Goal: Information Seeking & Learning: Learn about a topic

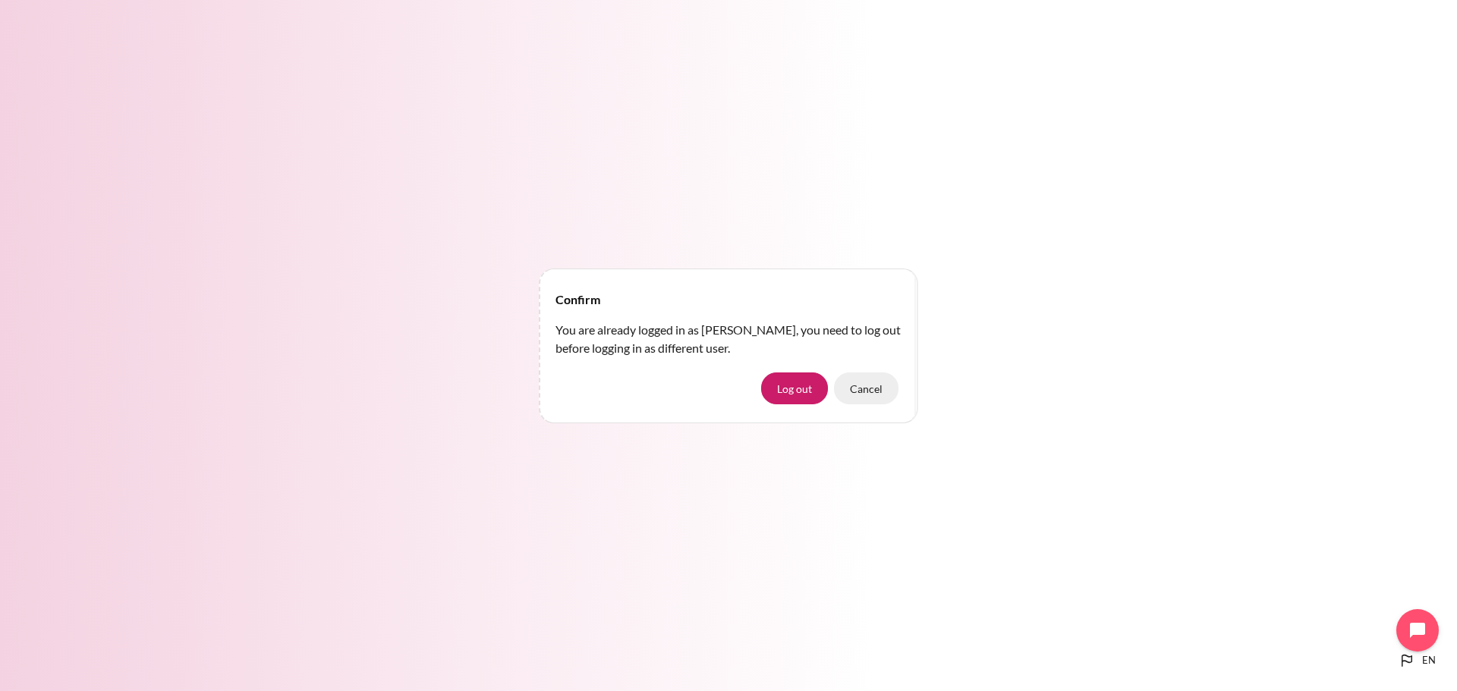
click at [888, 383] on button "Cancel" at bounding box center [866, 389] width 64 height 32
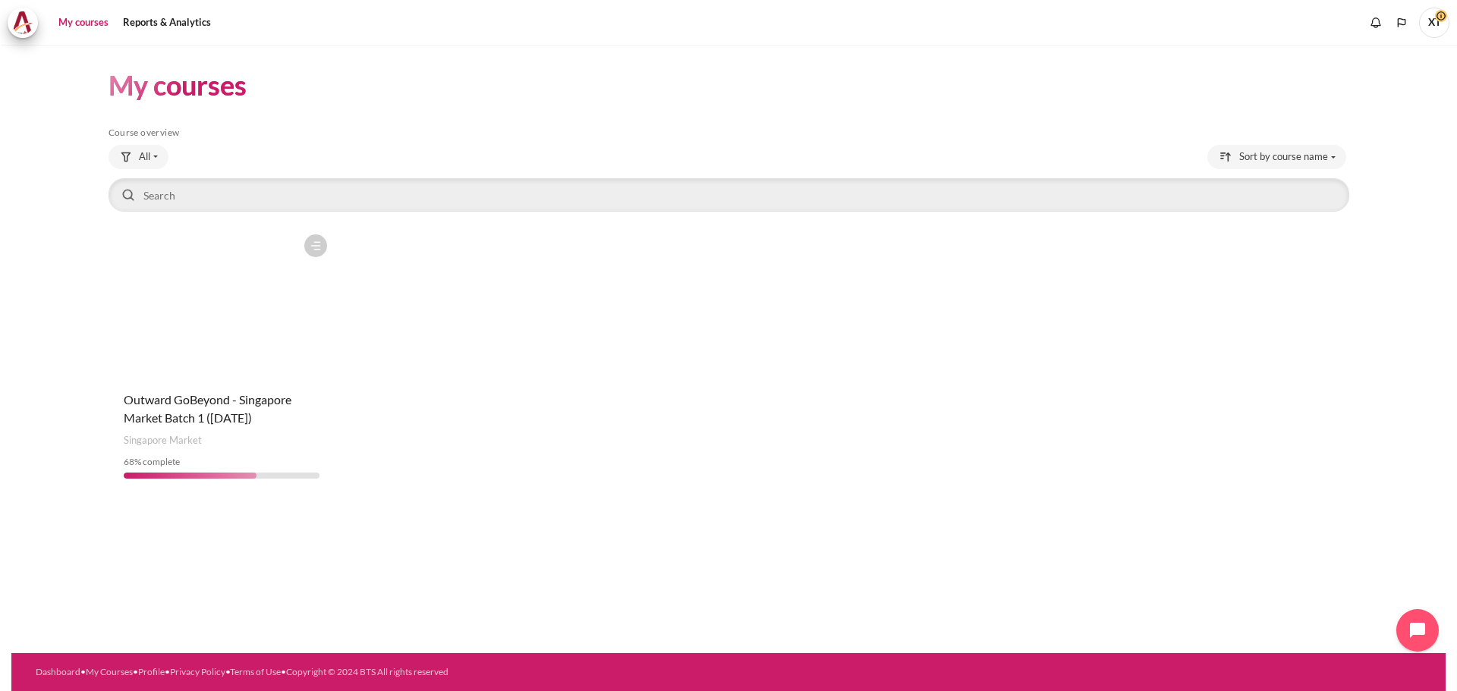
click at [243, 313] on figure "Content" at bounding box center [222, 303] width 226 height 152
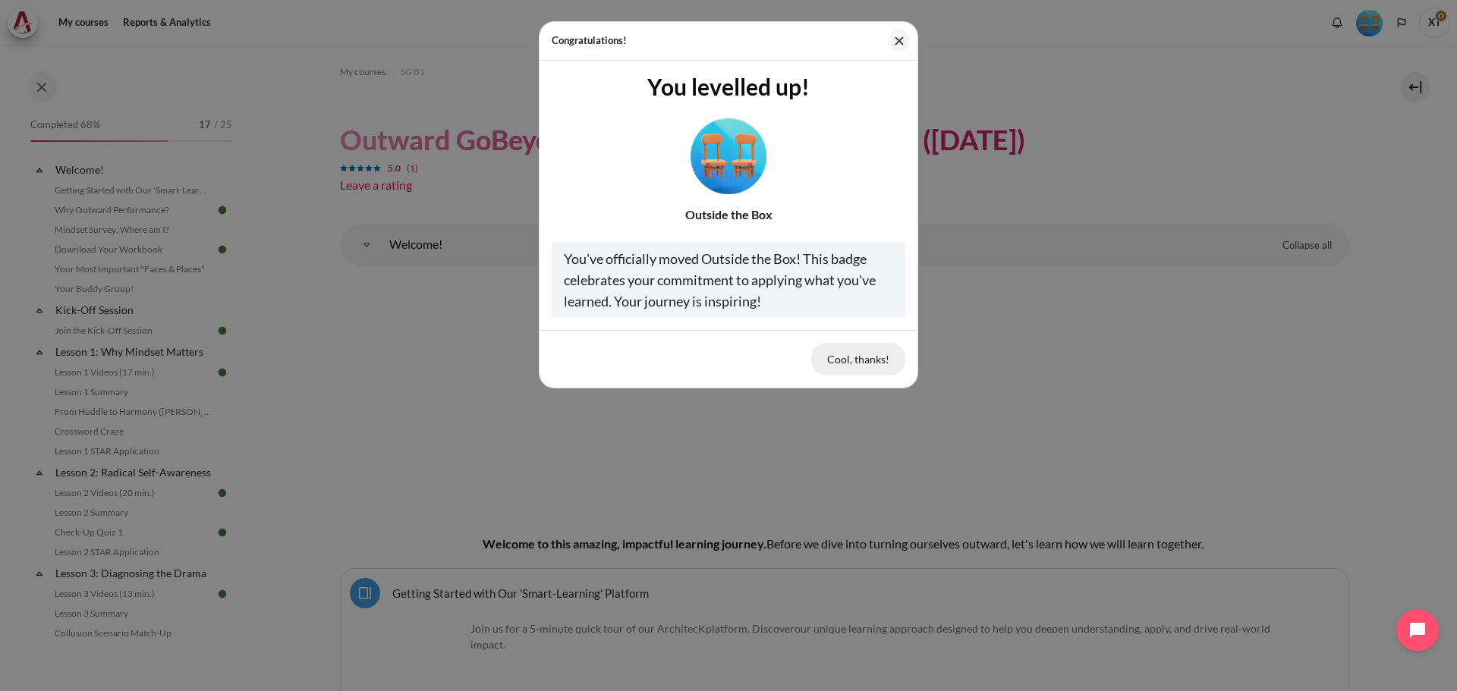
click at [865, 363] on button "Cool, thanks!" at bounding box center [858, 359] width 94 height 32
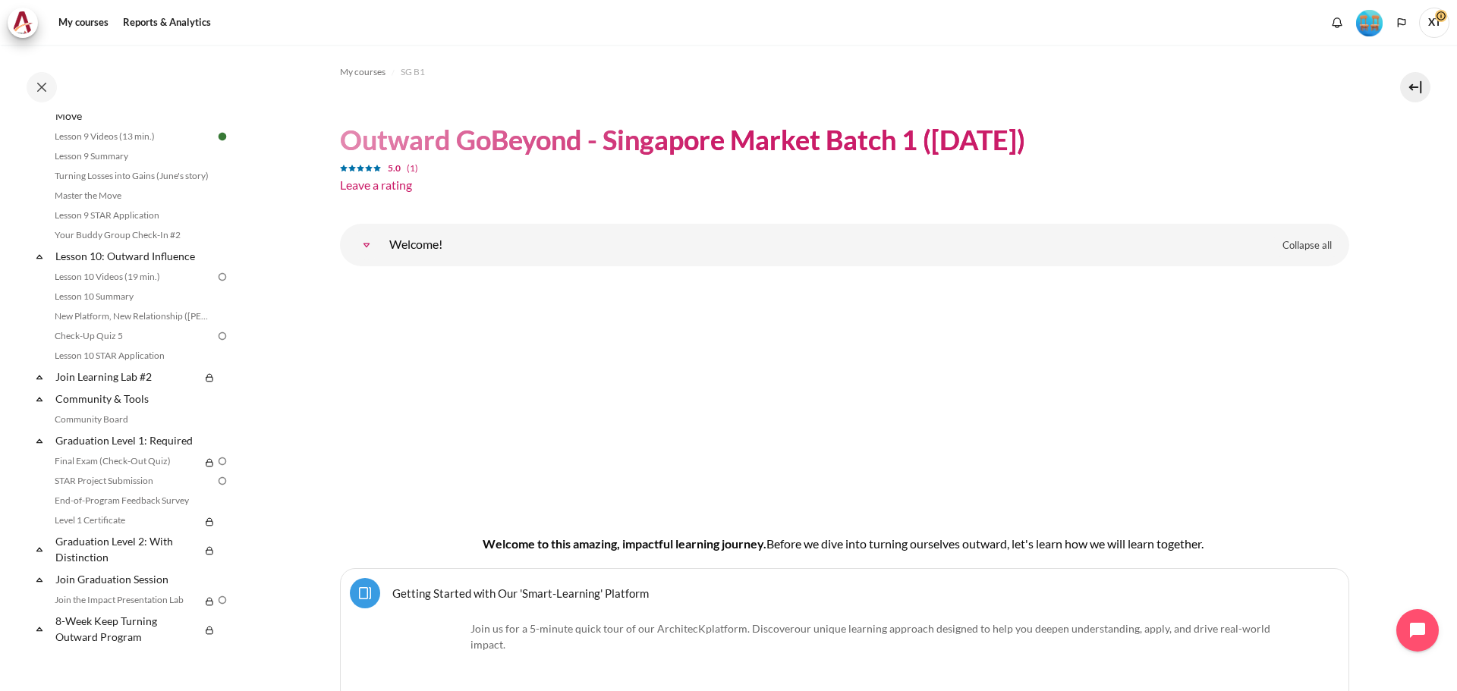
scroll to position [1155, 0]
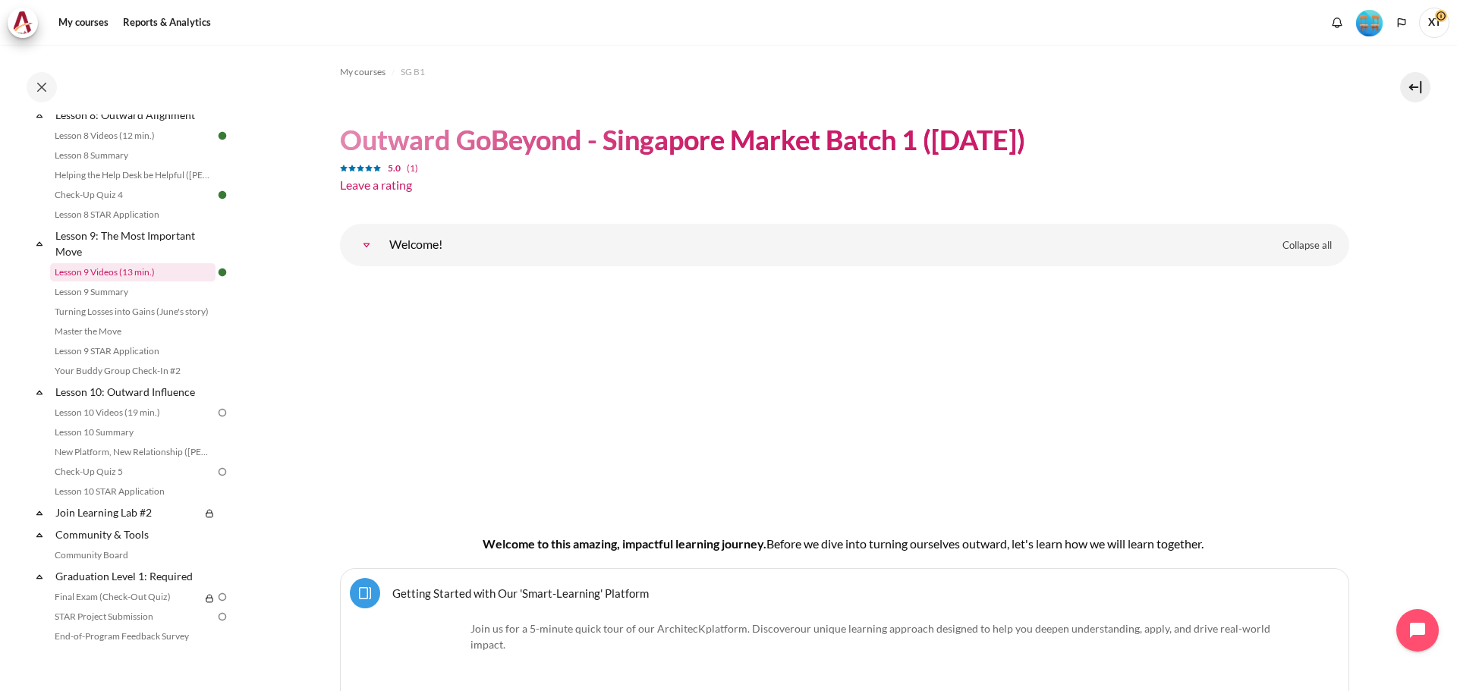
click at [186, 281] on link "Lesson 9 Videos (13 min.)" at bounding box center [132, 272] width 165 height 18
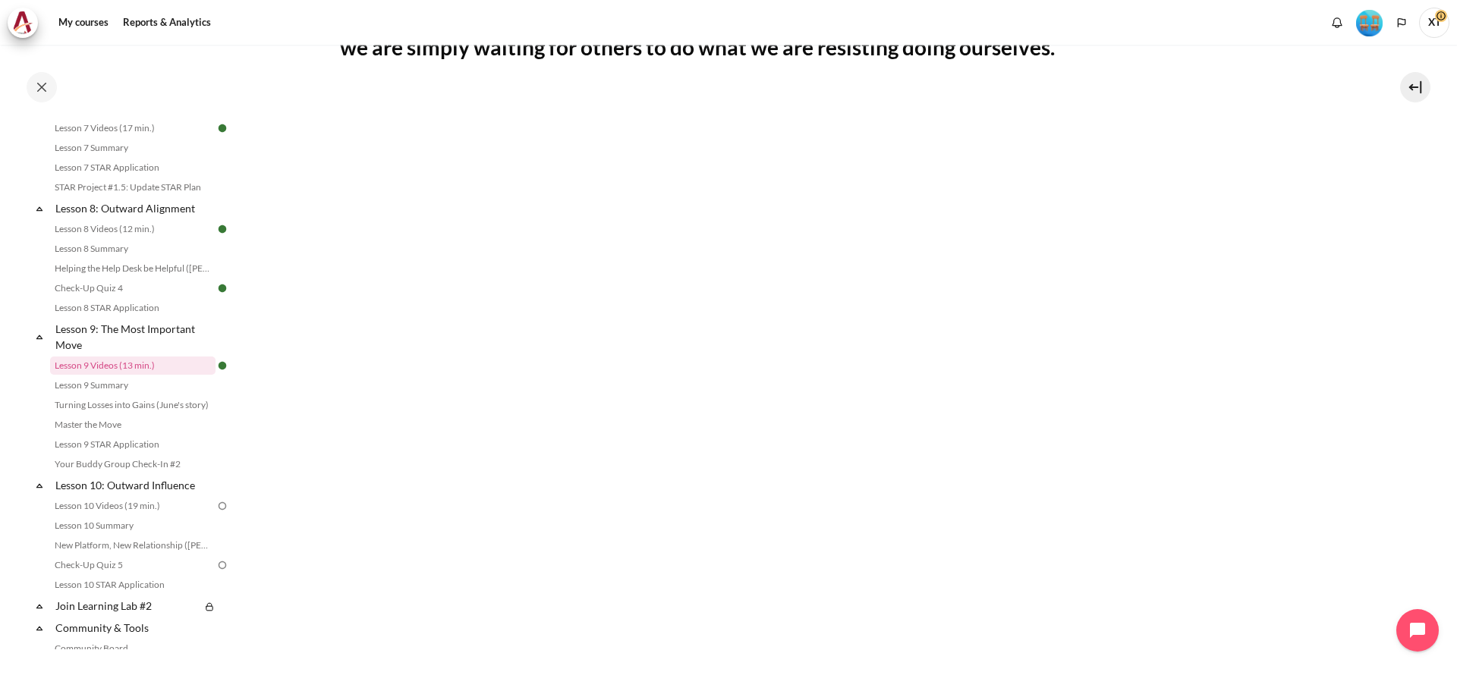
scroll to position [672, 0]
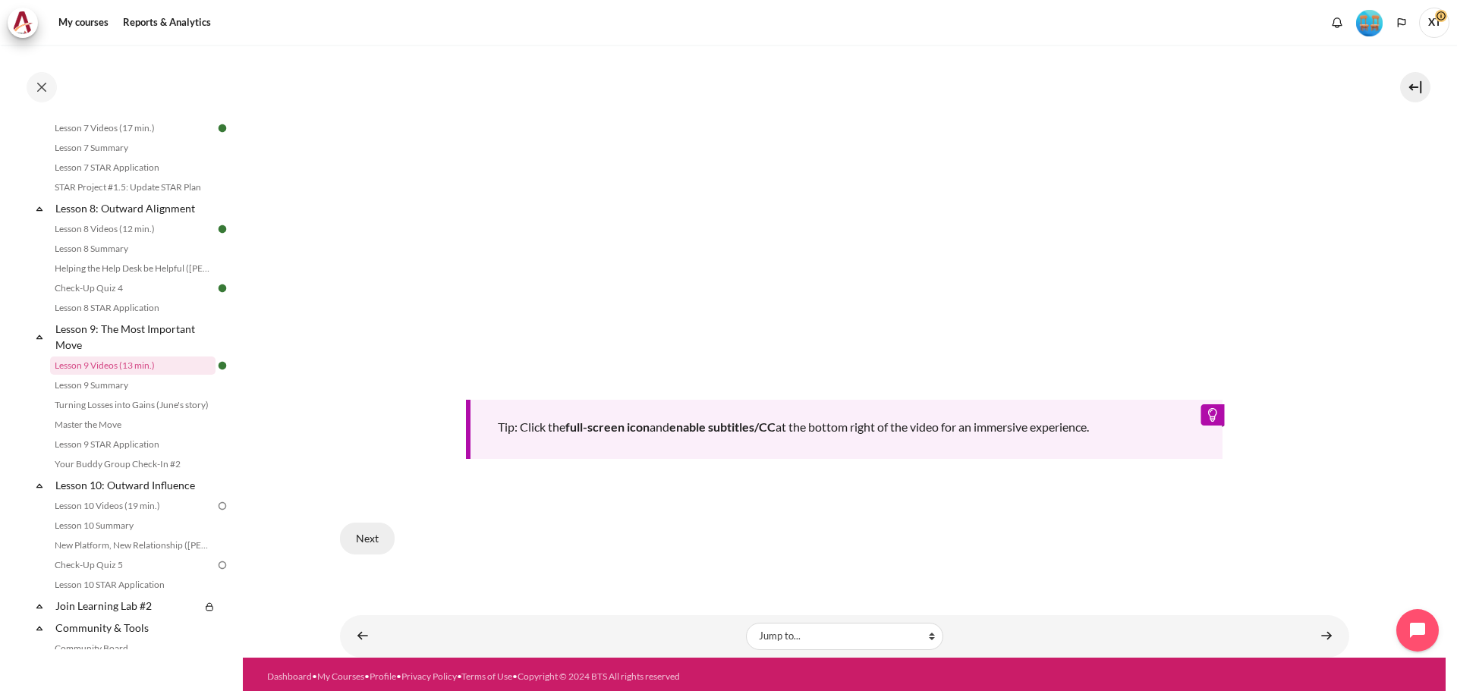
click at [371, 533] on button "Next" at bounding box center [367, 539] width 55 height 32
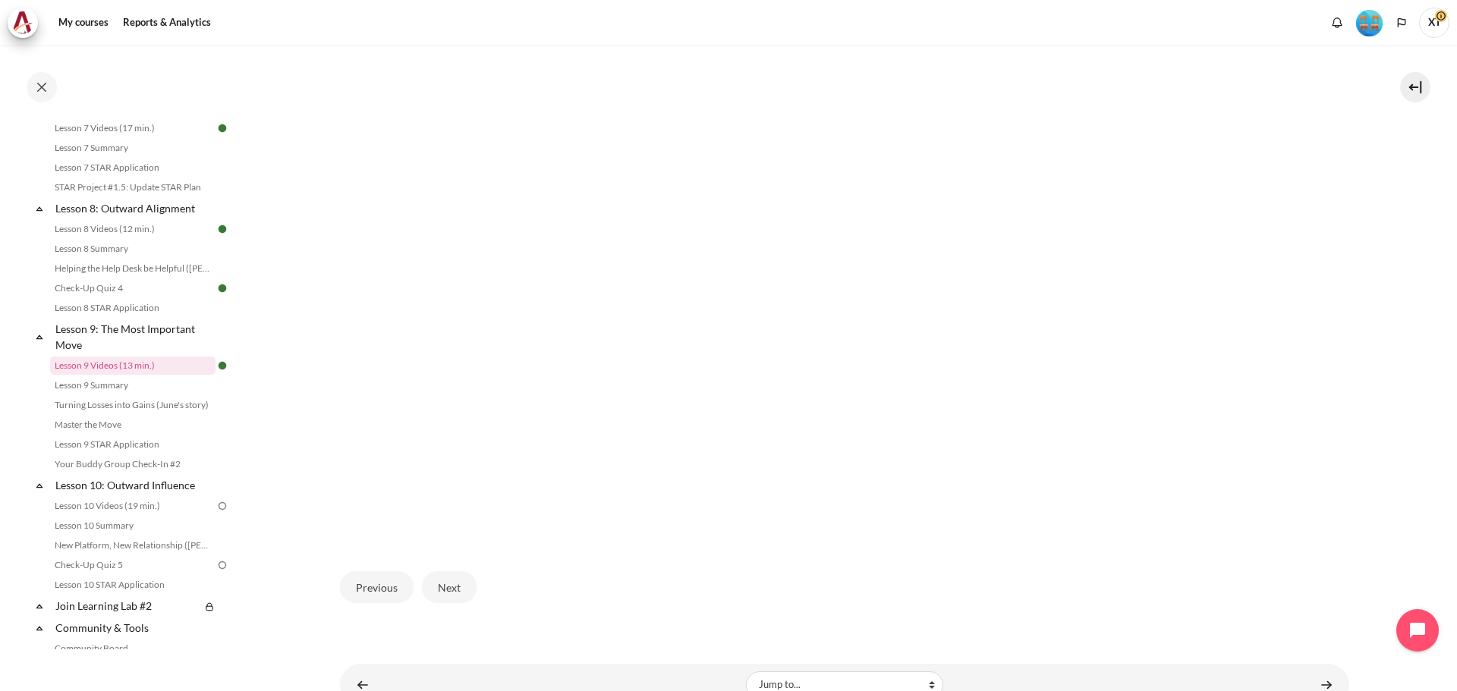
scroll to position [455, 0]
click at [129, 515] on link "Lesson 10 Videos (19 min.)" at bounding box center [132, 506] width 165 height 18
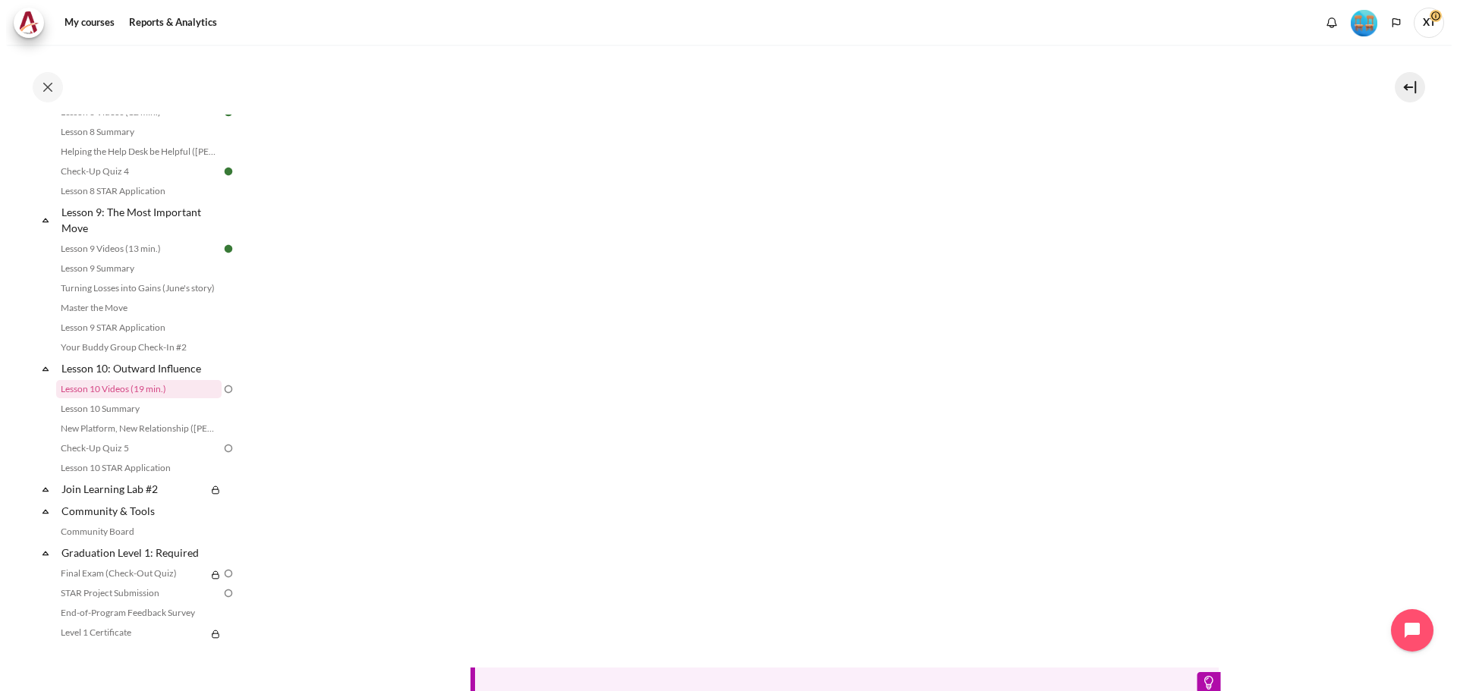
scroll to position [1202, 0]
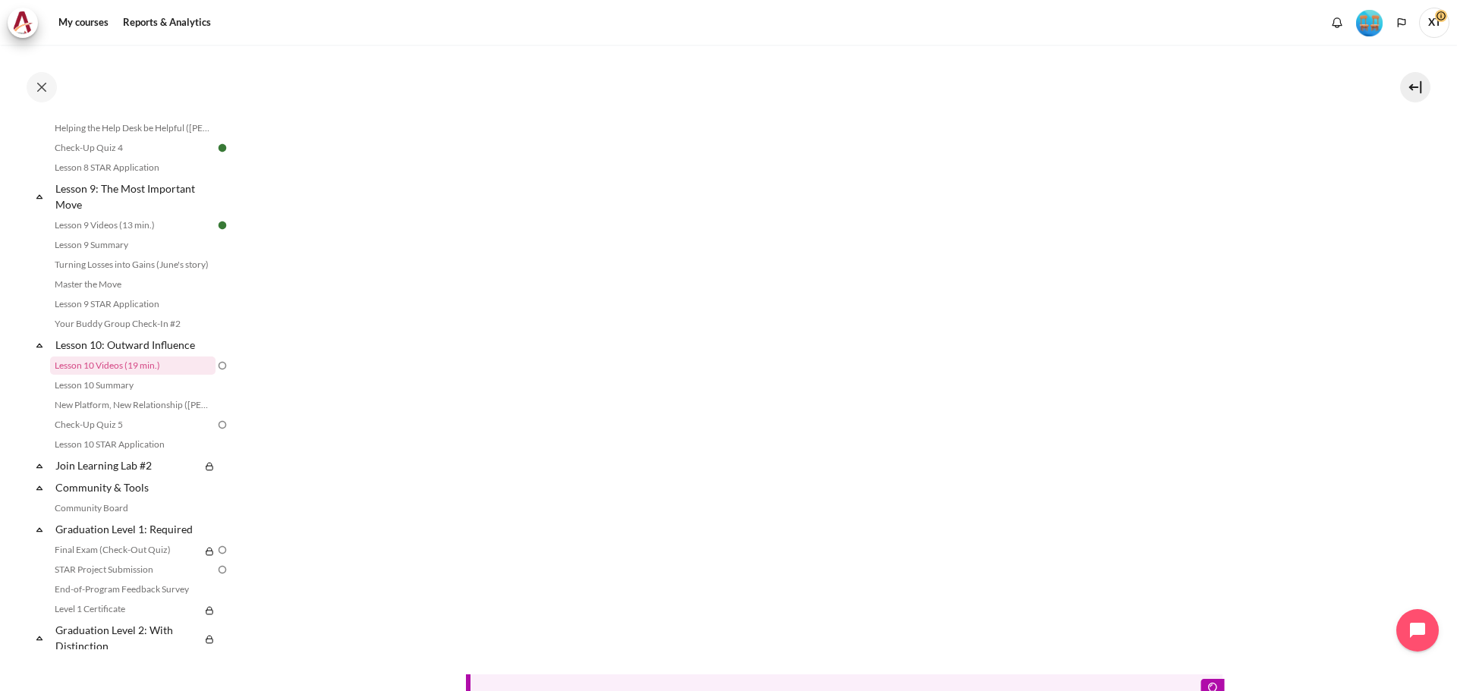
click at [1417, 171] on section "My courses SG B1 Lesson 10: Outward Influence Lesson 10 Videos (19 min.) Lesson…" at bounding box center [844, 298] width 1203 height 1267
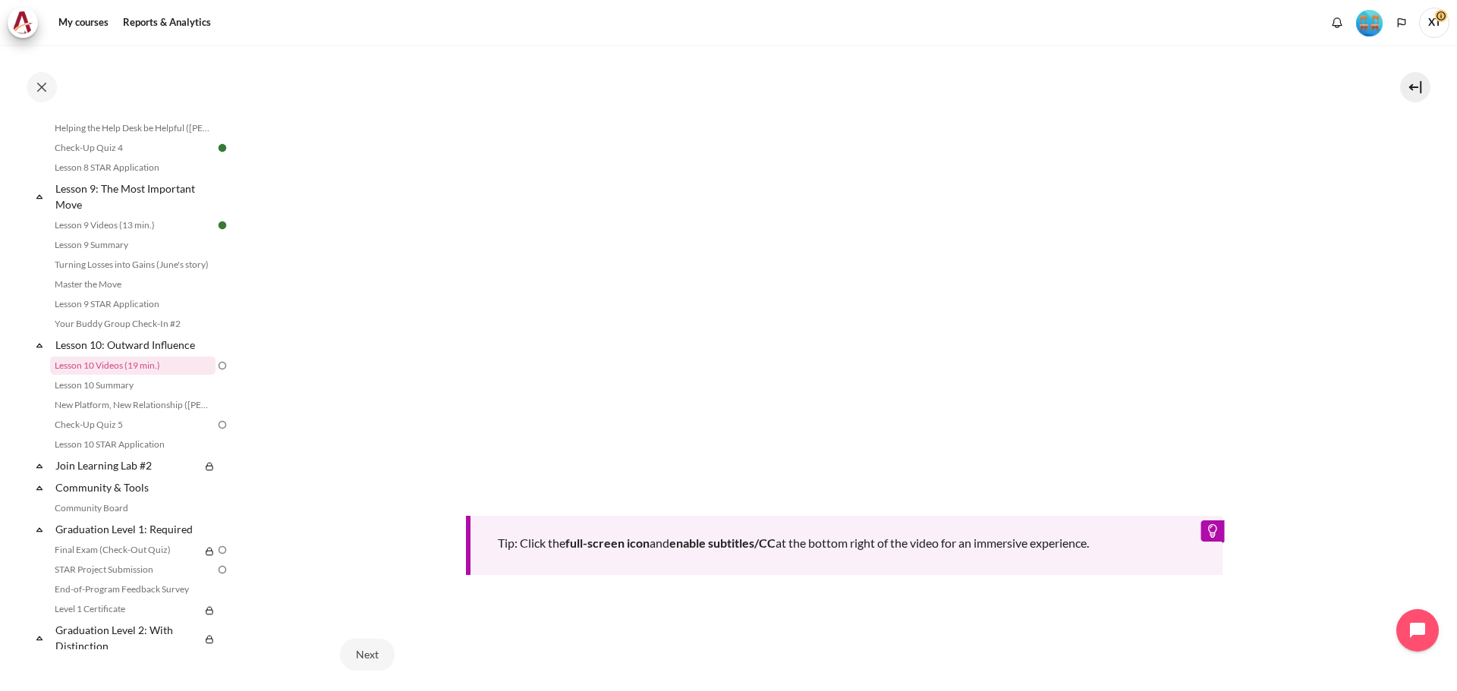
scroll to position [654, 0]
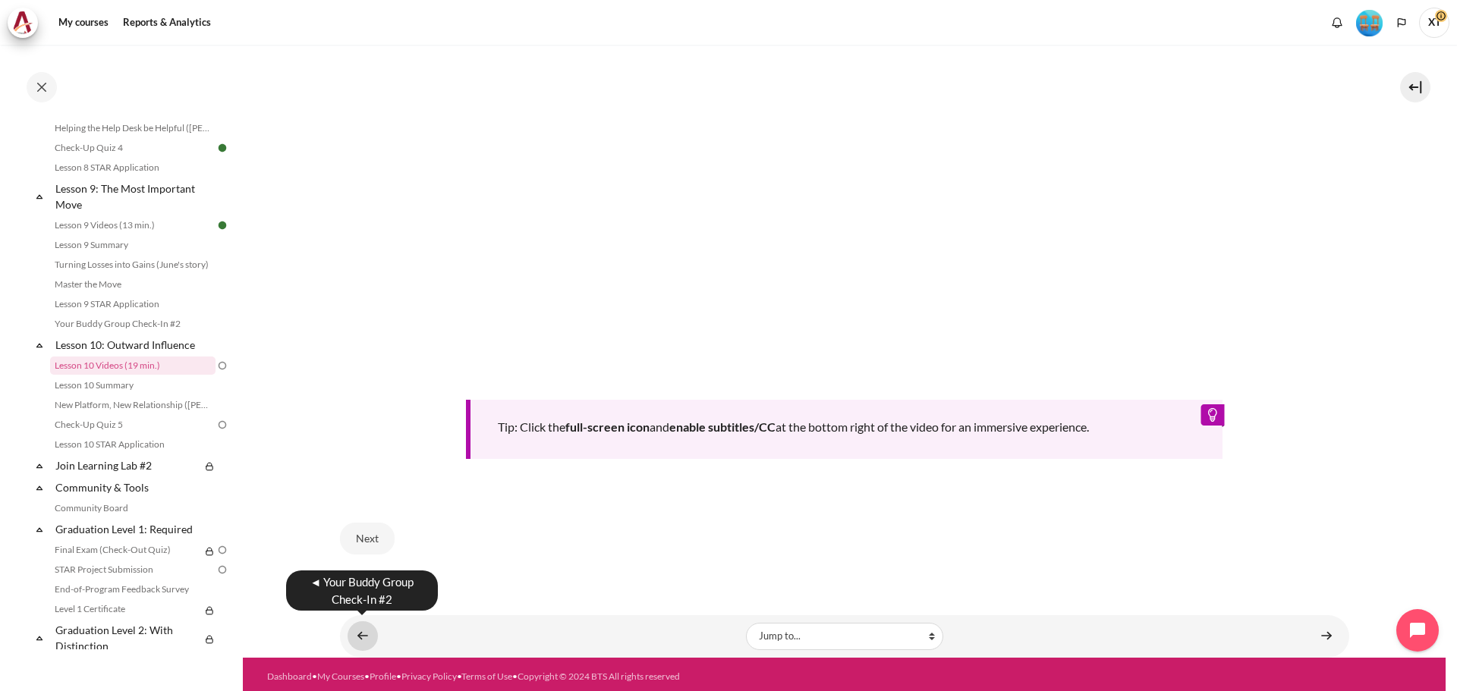
click at [357, 630] on link "Content" at bounding box center [363, 636] width 30 height 30
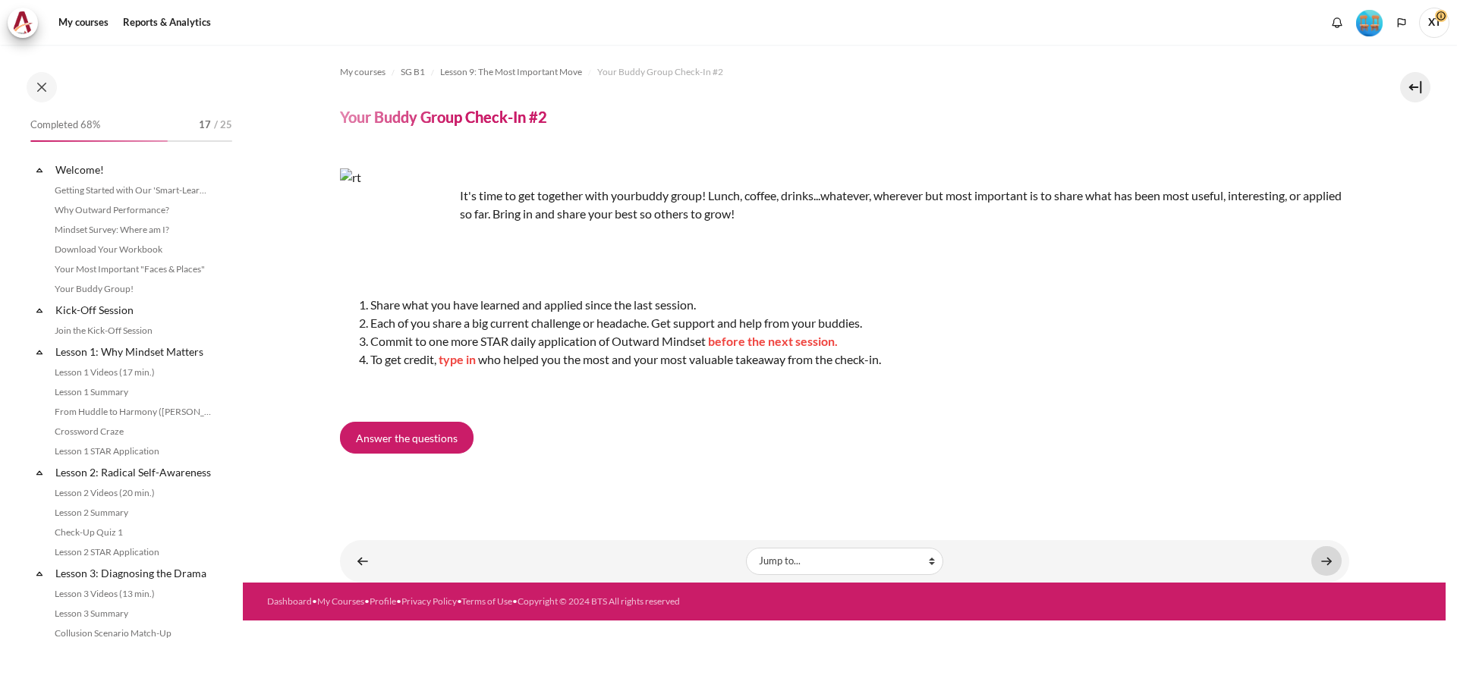
click at [1326, 557] on link "Content" at bounding box center [1326, 561] width 30 height 30
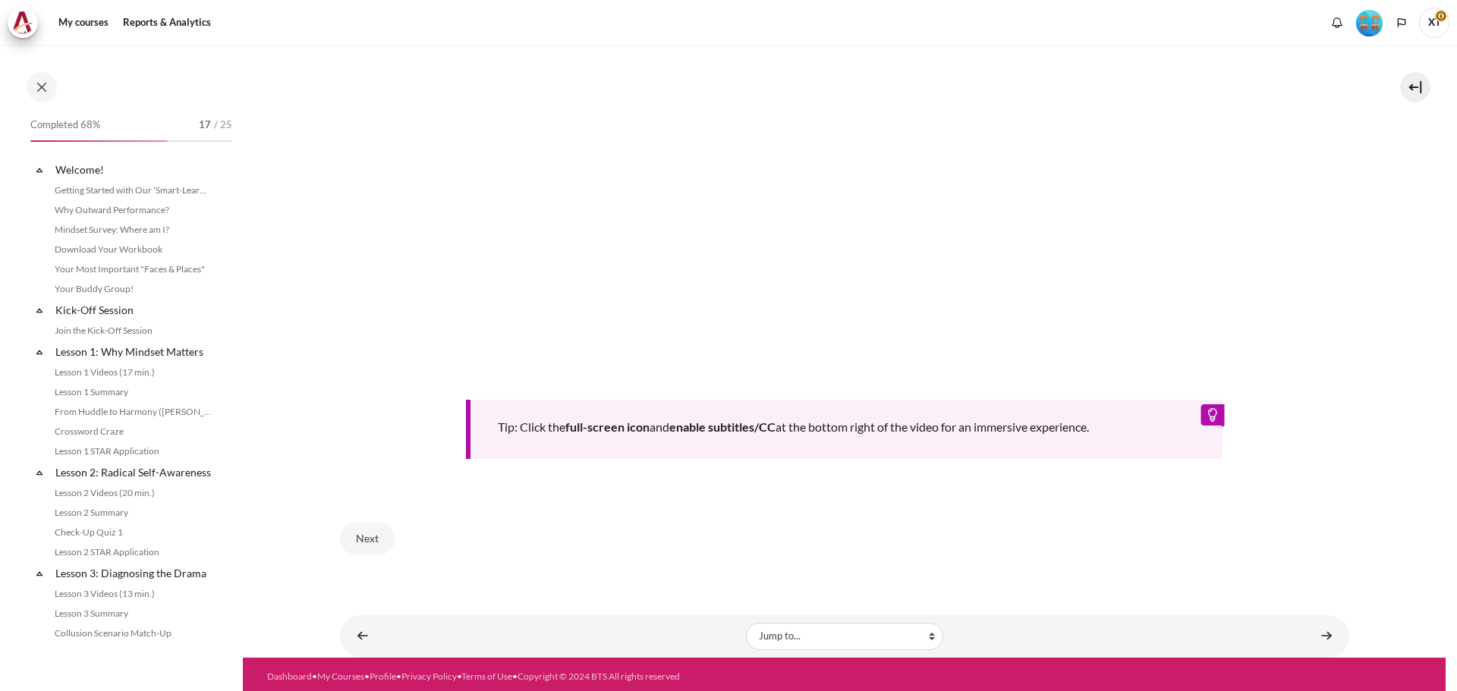
scroll to position [1202, 0]
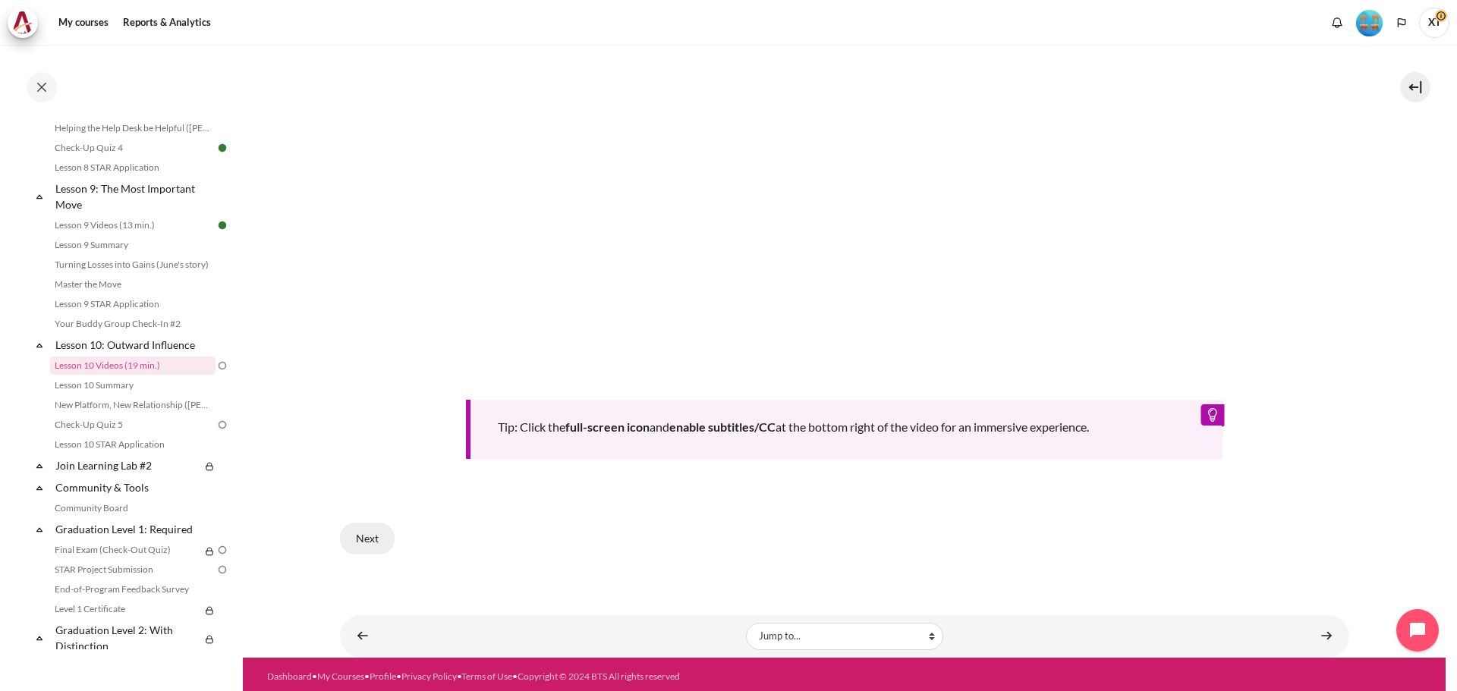
click at [363, 534] on button "Next" at bounding box center [367, 539] width 55 height 32
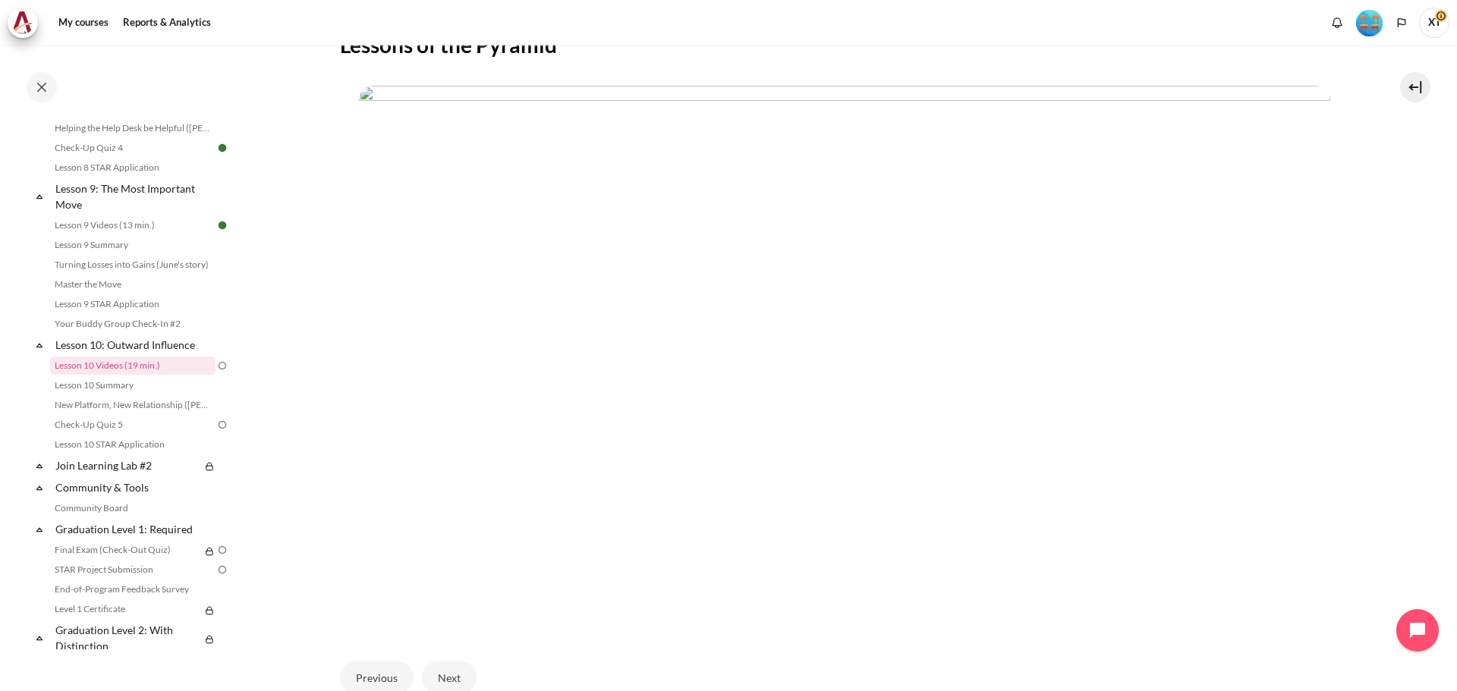
scroll to position [379, 0]
click at [435, 632] on button "Next" at bounding box center [449, 634] width 55 height 32
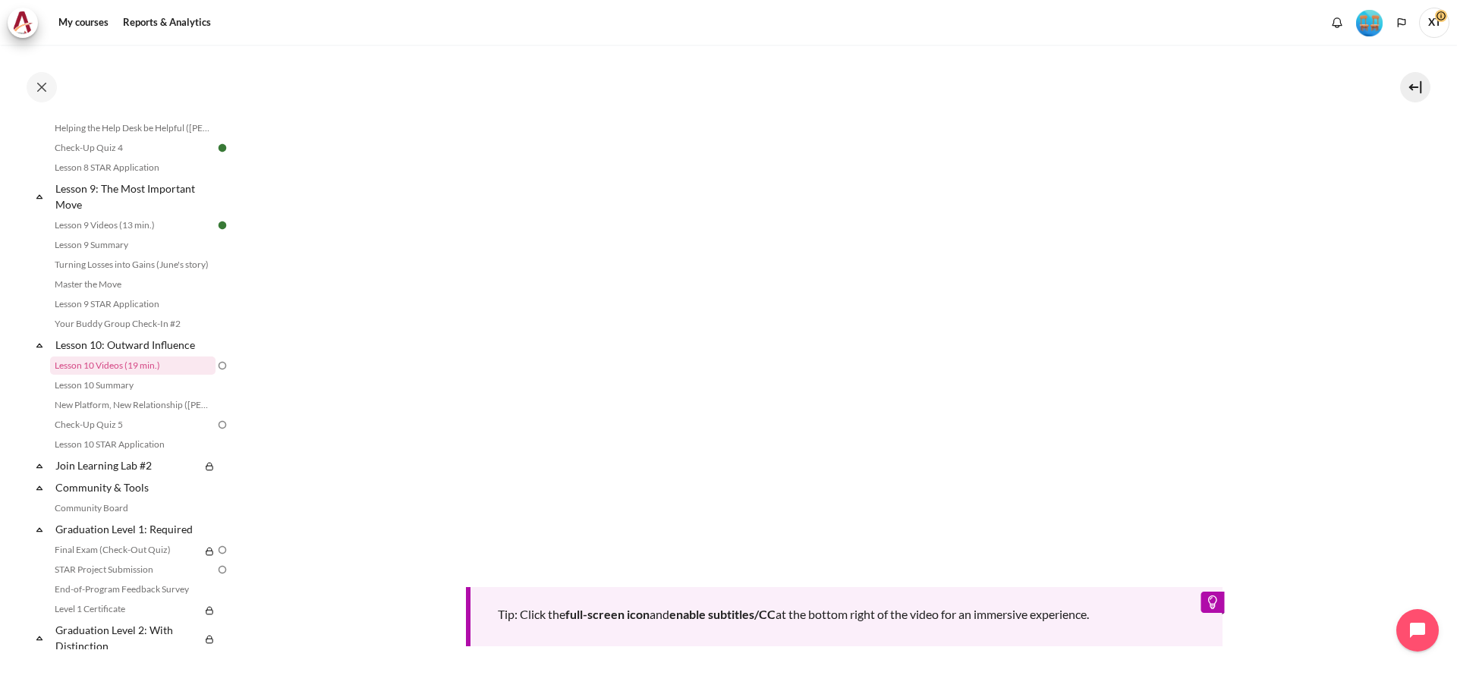
scroll to position [607, 0]
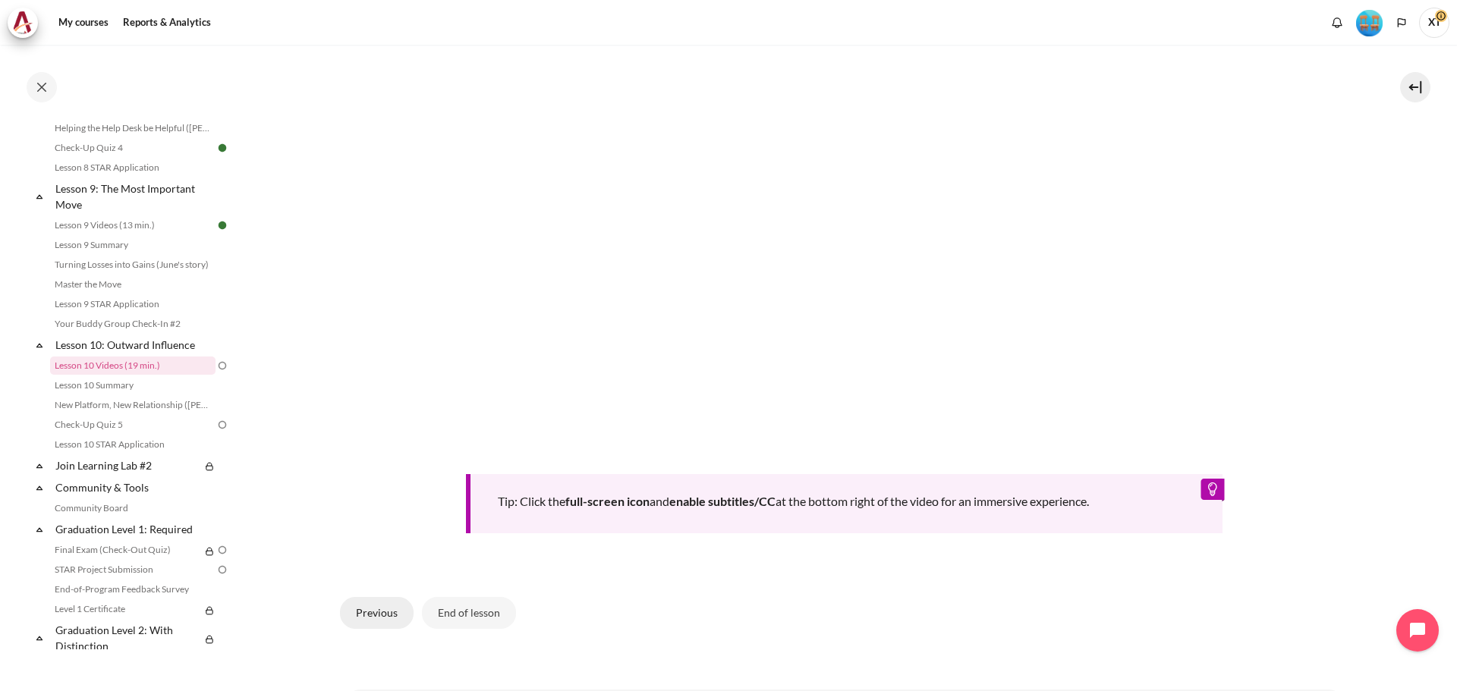
click at [366, 618] on button "Previous" at bounding box center [377, 613] width 74 height 32
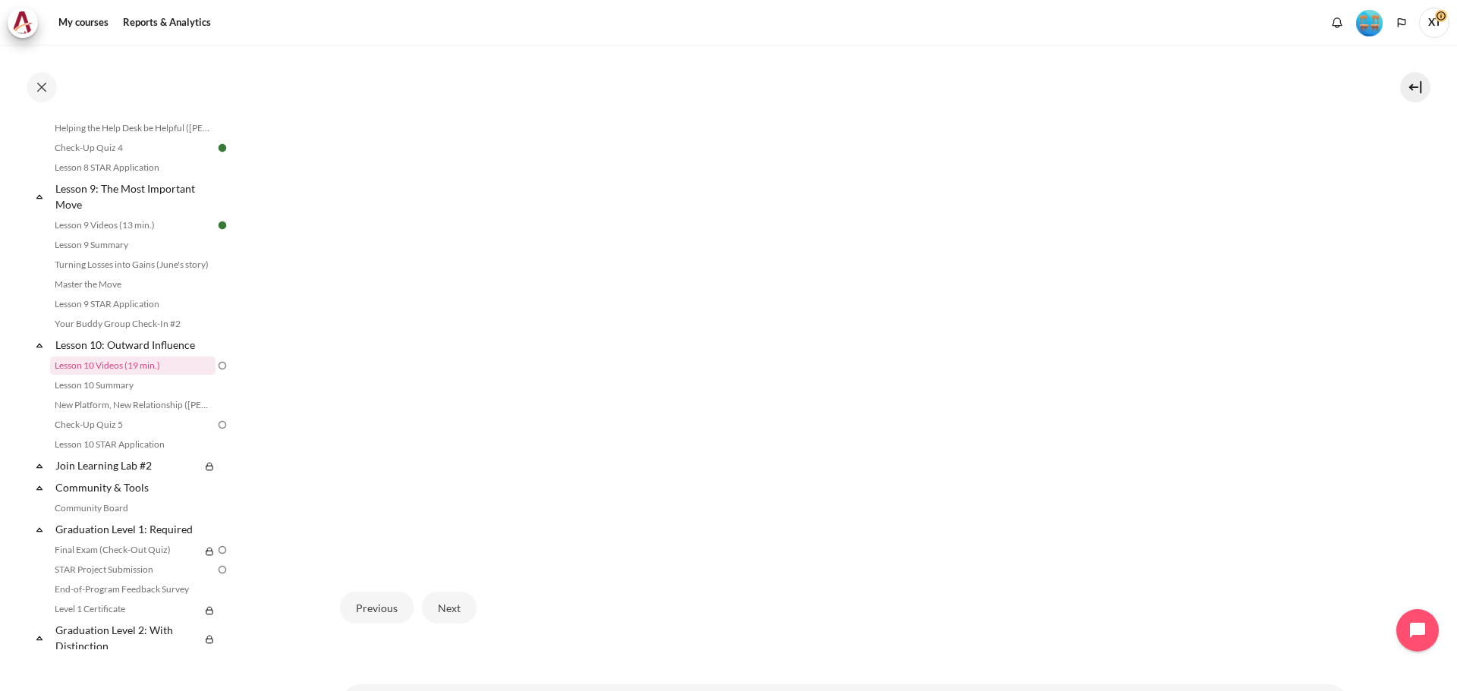
scroll to position [379, 0]
click at [464, 632] on button "Next" at bounding box center [449, 634] width 55 height 32
click at [1365, 303] on section "My courses SG B1 Lesson 10: Outward Influence Lesson 10 Videos (19 min.) Lesson…" at bounding box center [844, 312] width 1203 height 1294
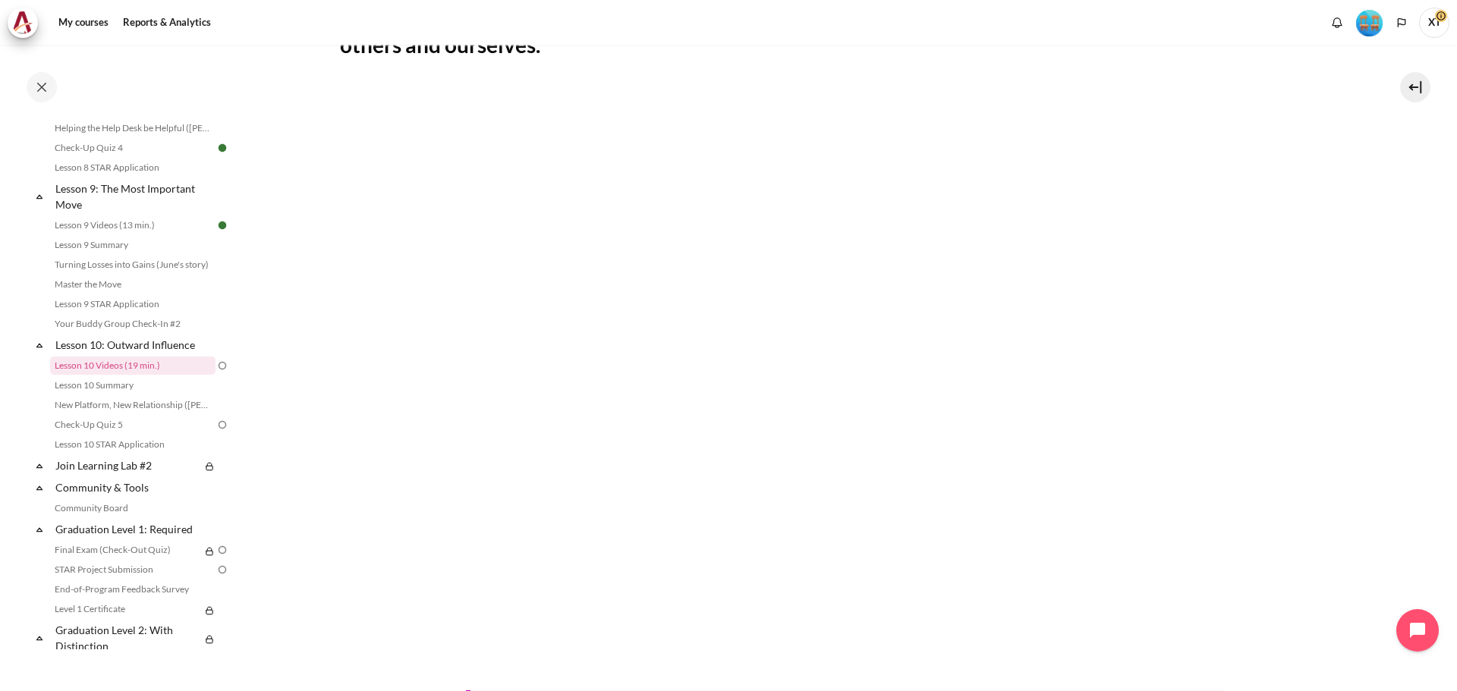
click at [1408, 152] on section "My courses SG B1 Lesson 10: Outward Influence Lesson 10 Videos (19 min.) Lesson…" at bounding box center [844, 301] width 1203 height 1294
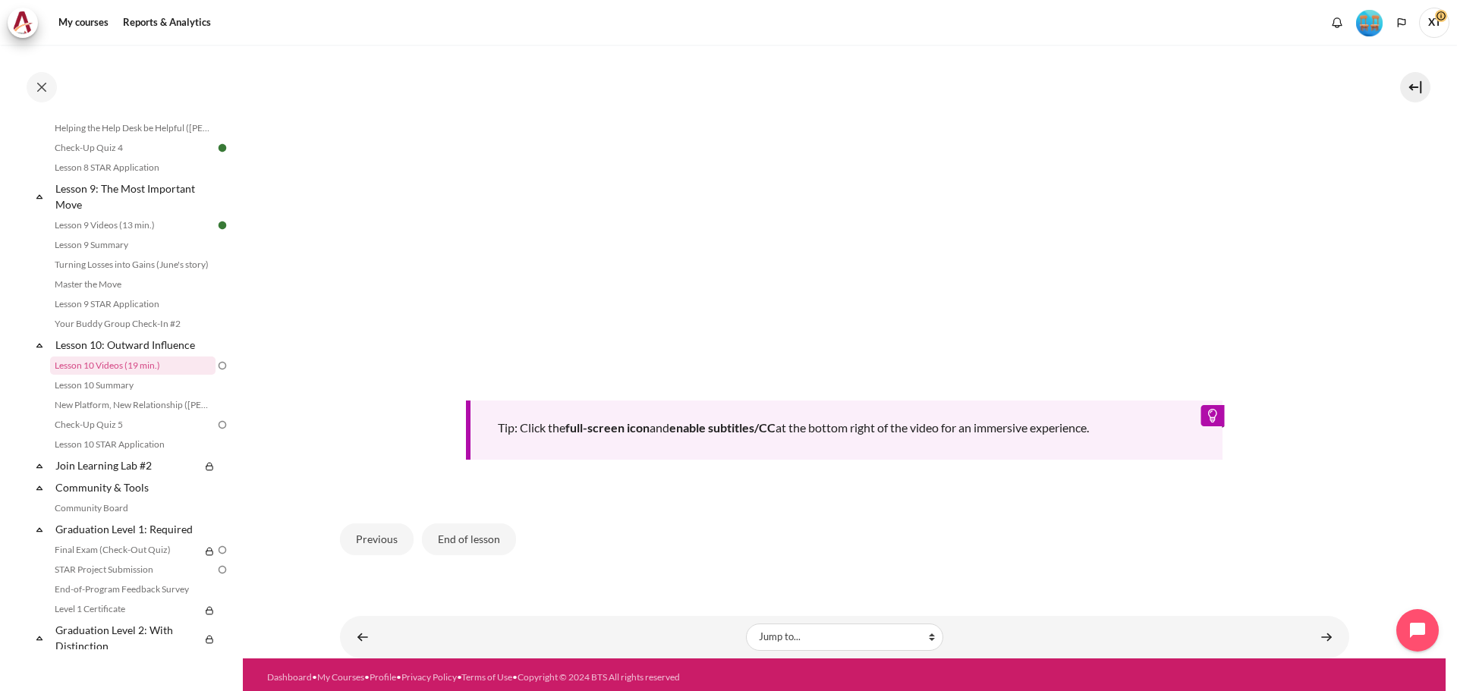
scroll to position [681, 0]
click at [471, 531] on button "End of lesson" at bounding box center [469, 539] width 94 height 32
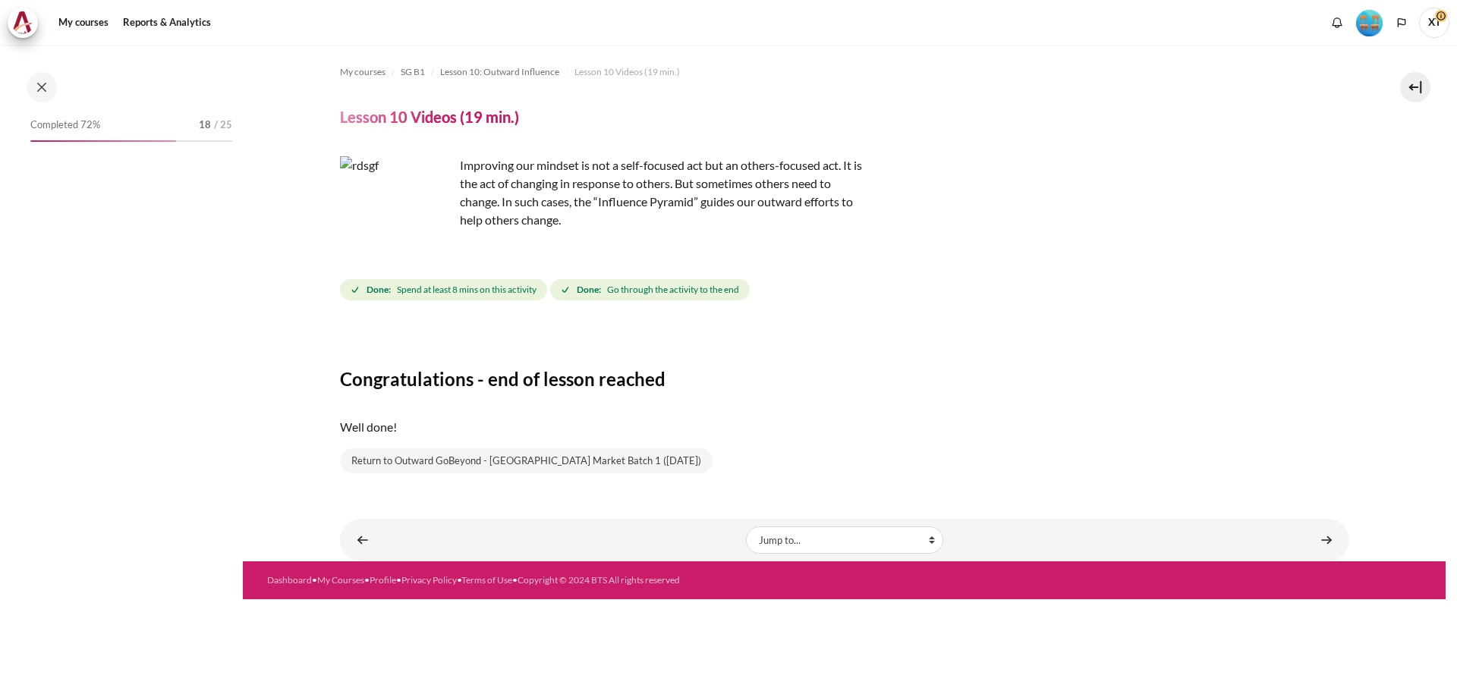
scroll to position [1202, 0]
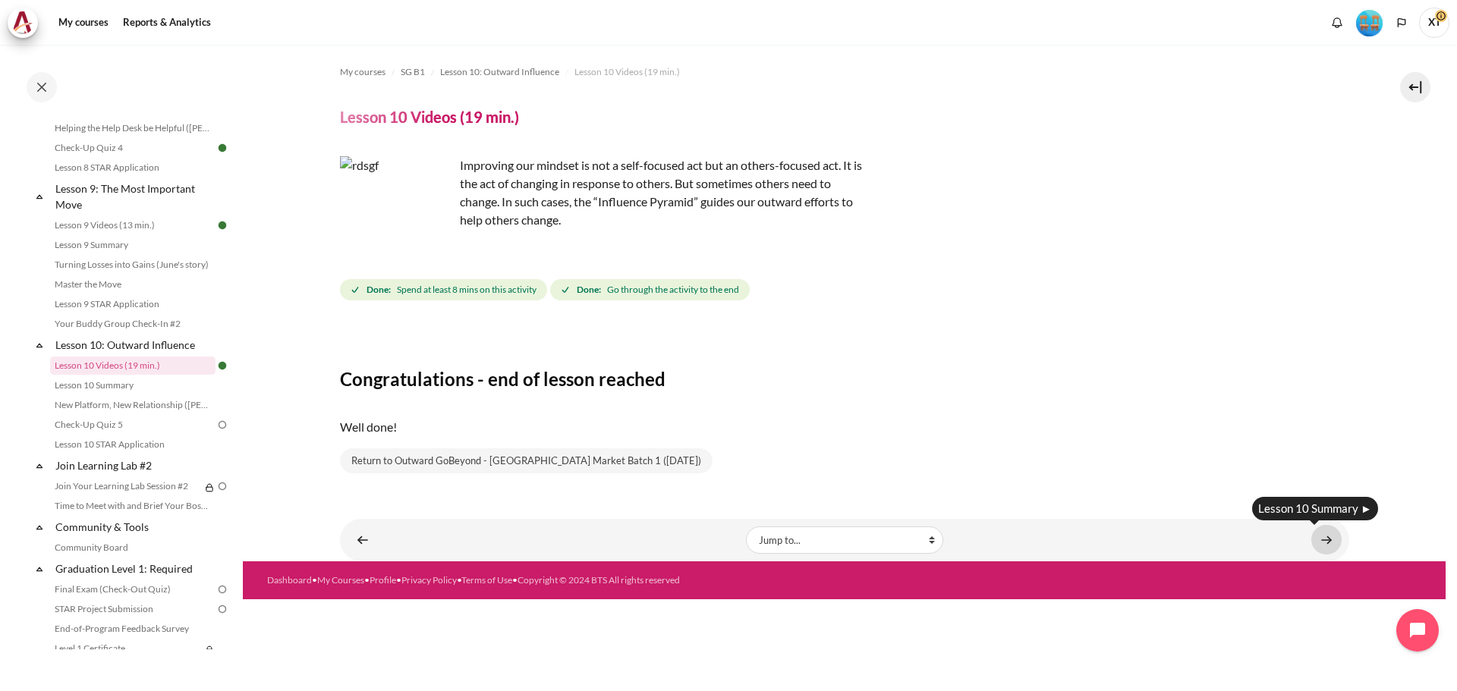
click at [1312, 540] on link "Content" at bounding box center [1326, 540] width 30 height 30
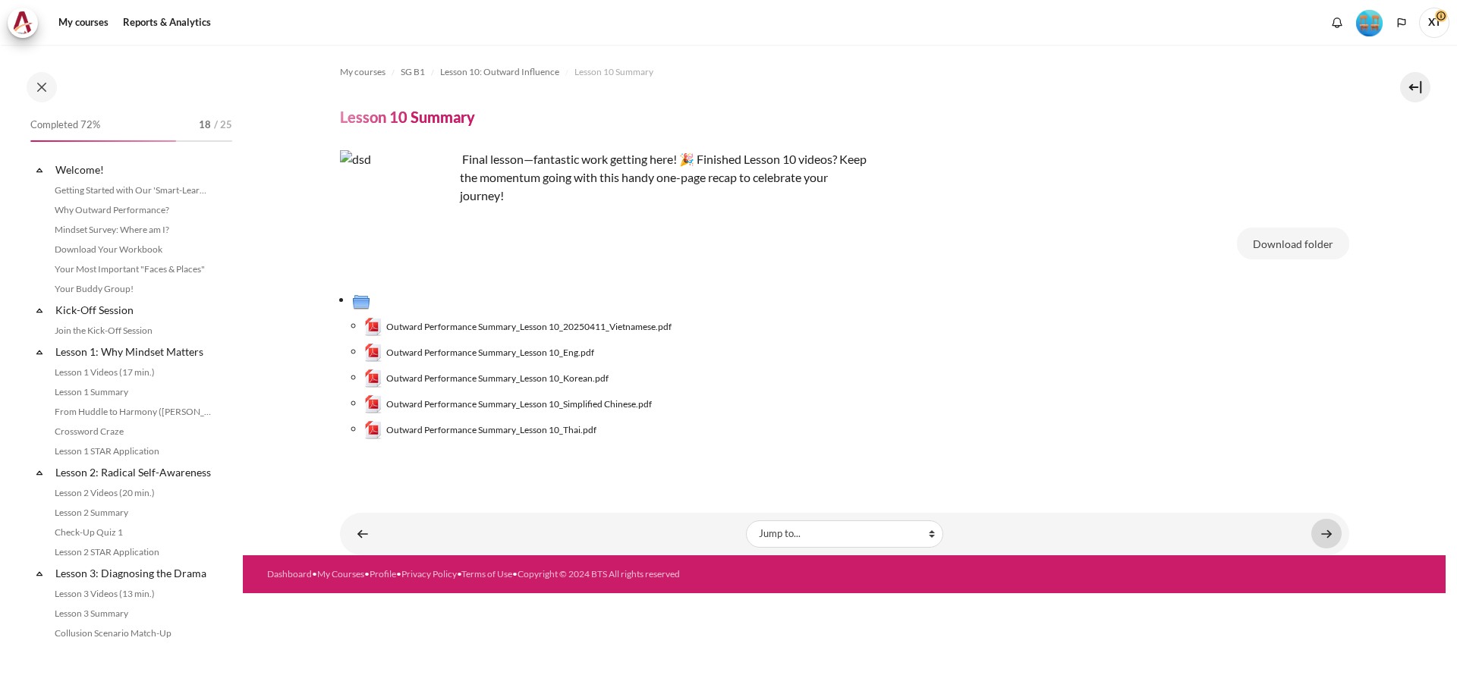
scroll to position [1222, 0]
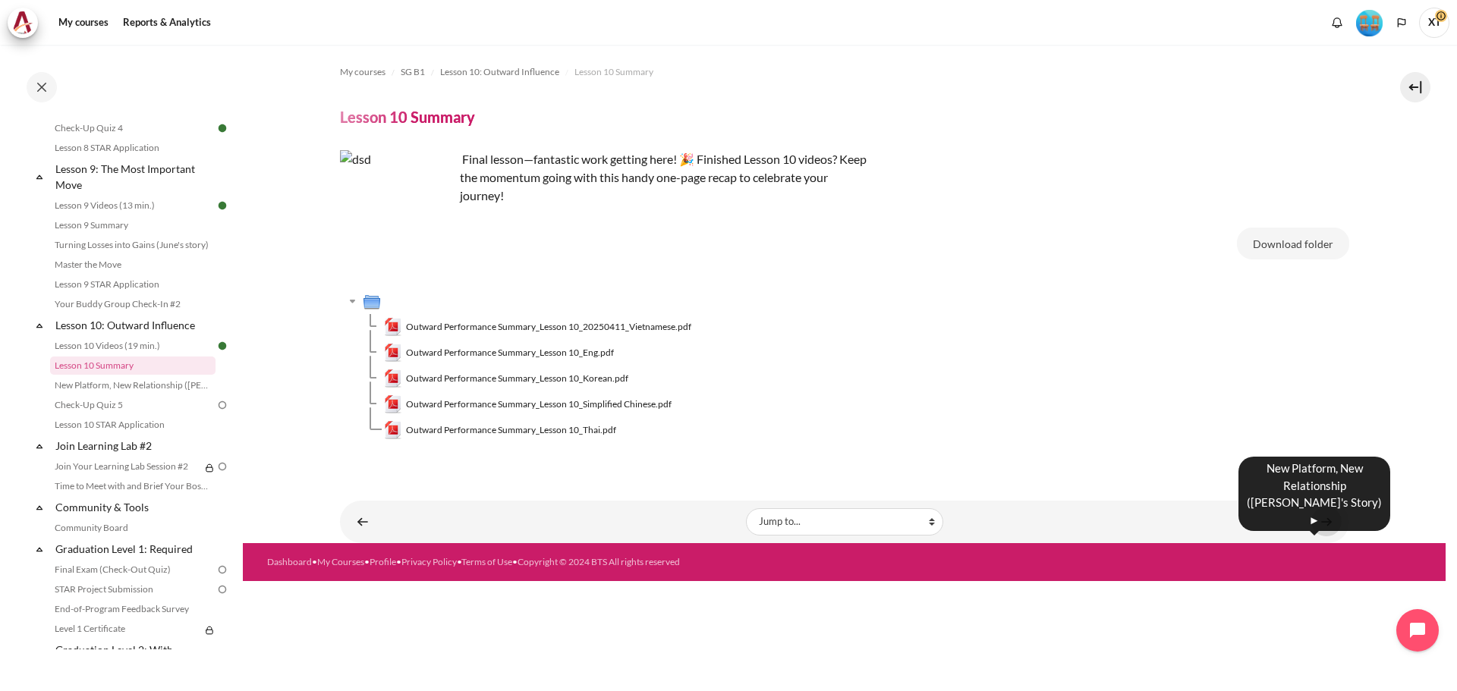
click at [1327, 528] on link "Content" at bounding box center [1326, 522] width 30 height 30
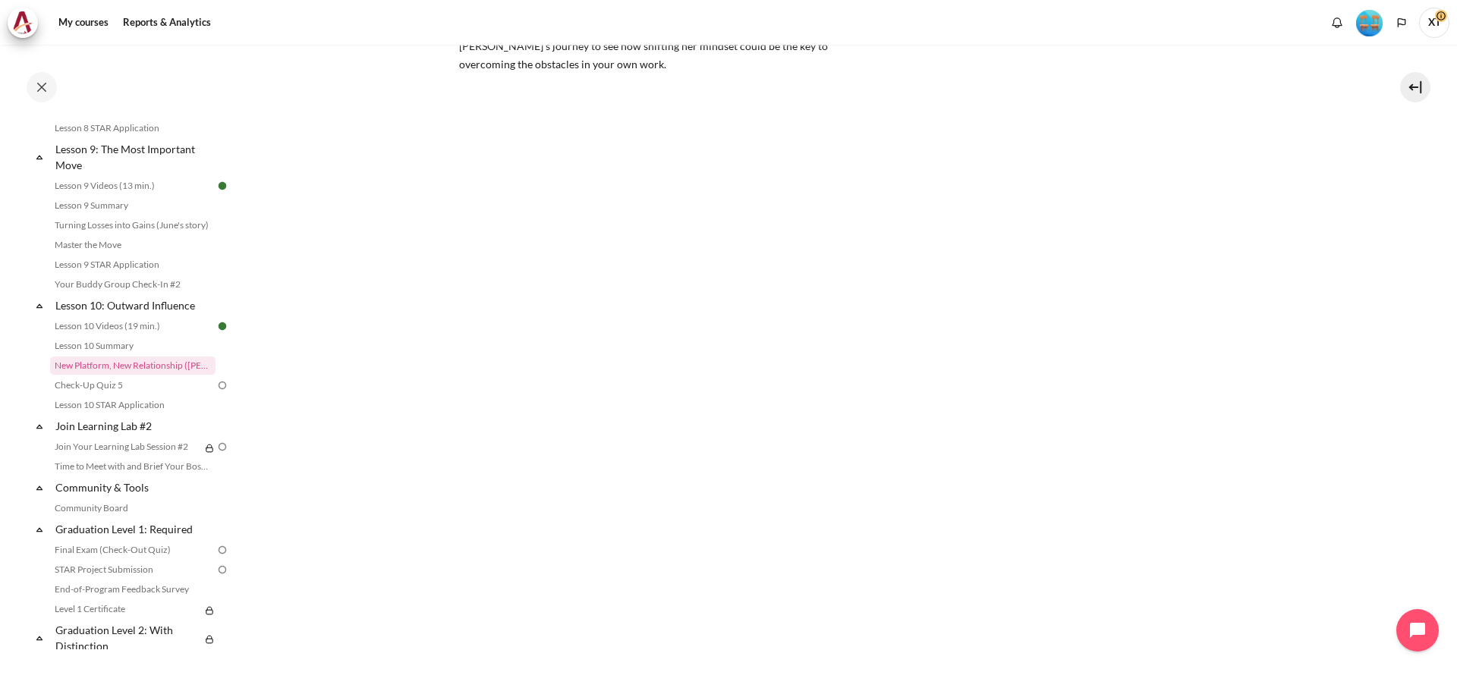
scroll to position [185, 0]
click at [1379, 203] on section "My courses SG B1 Lesson 10: Outward Influence New Platform, New Relationship (S…" at bounding box center [844, 300] width 1203 height 880
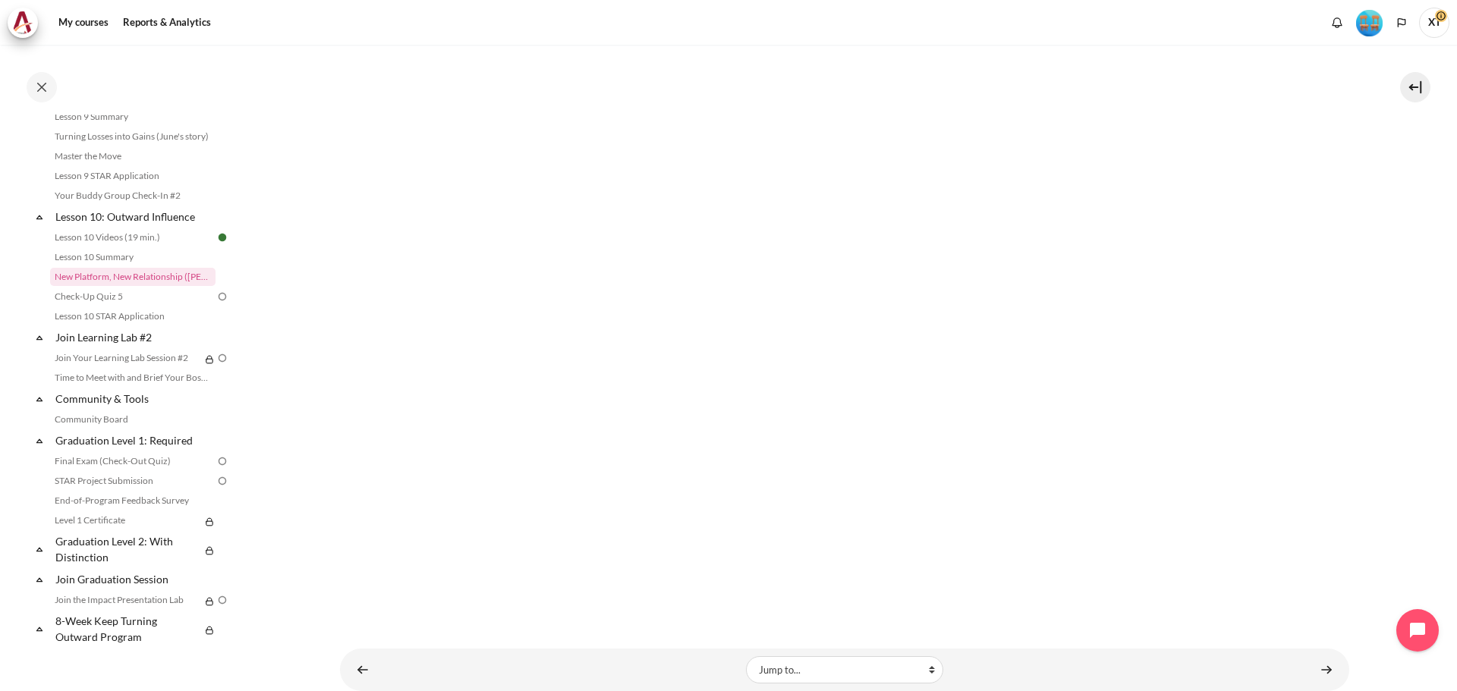
scroll to position [268, 0]
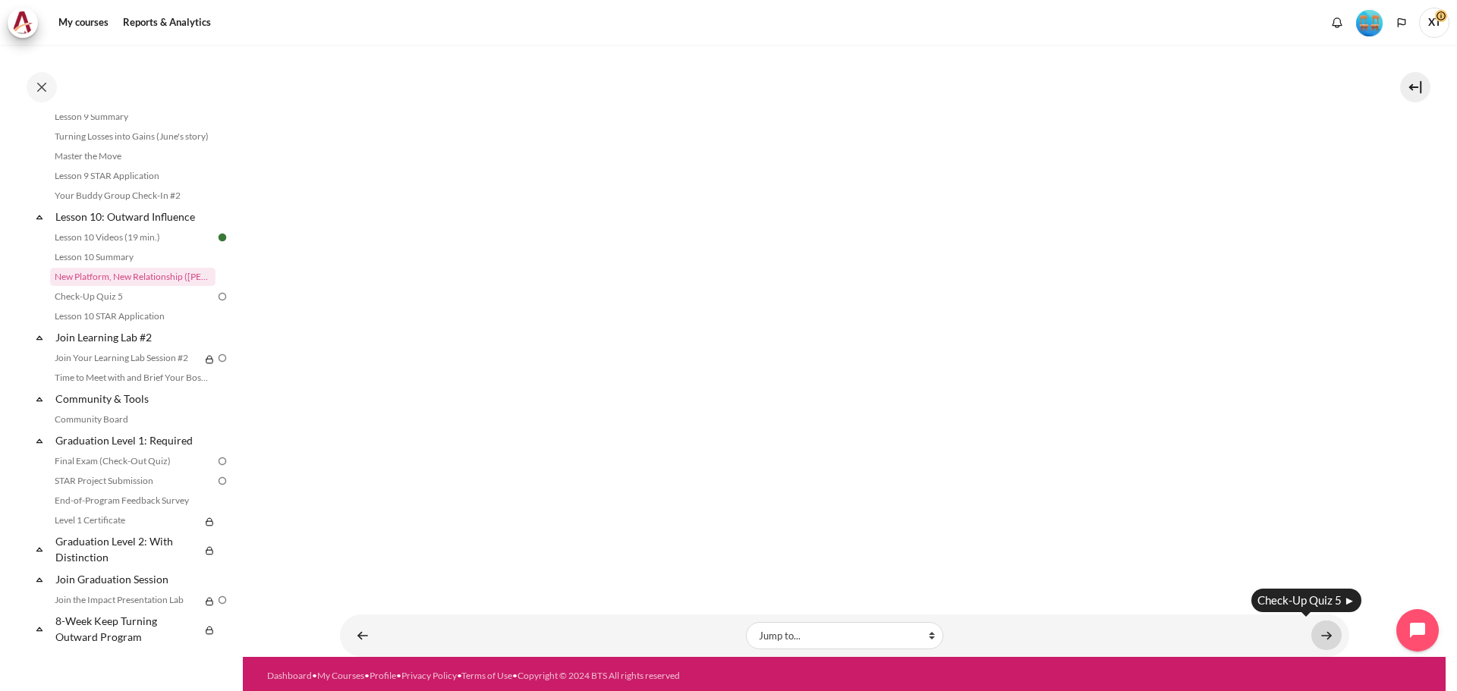
click at [1313, 631] on link "Content" at bounding box center [1326, 636] width 30 height 30
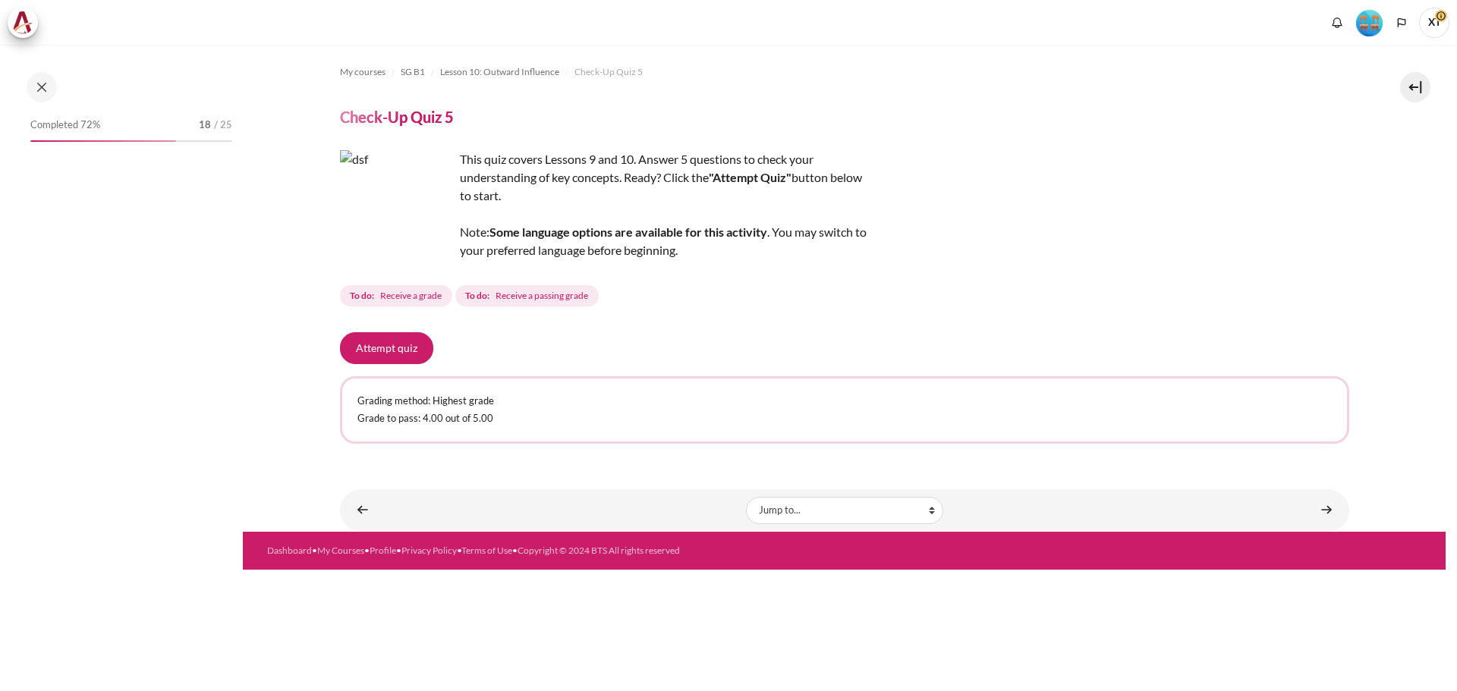
scroll to position [1261, 0]
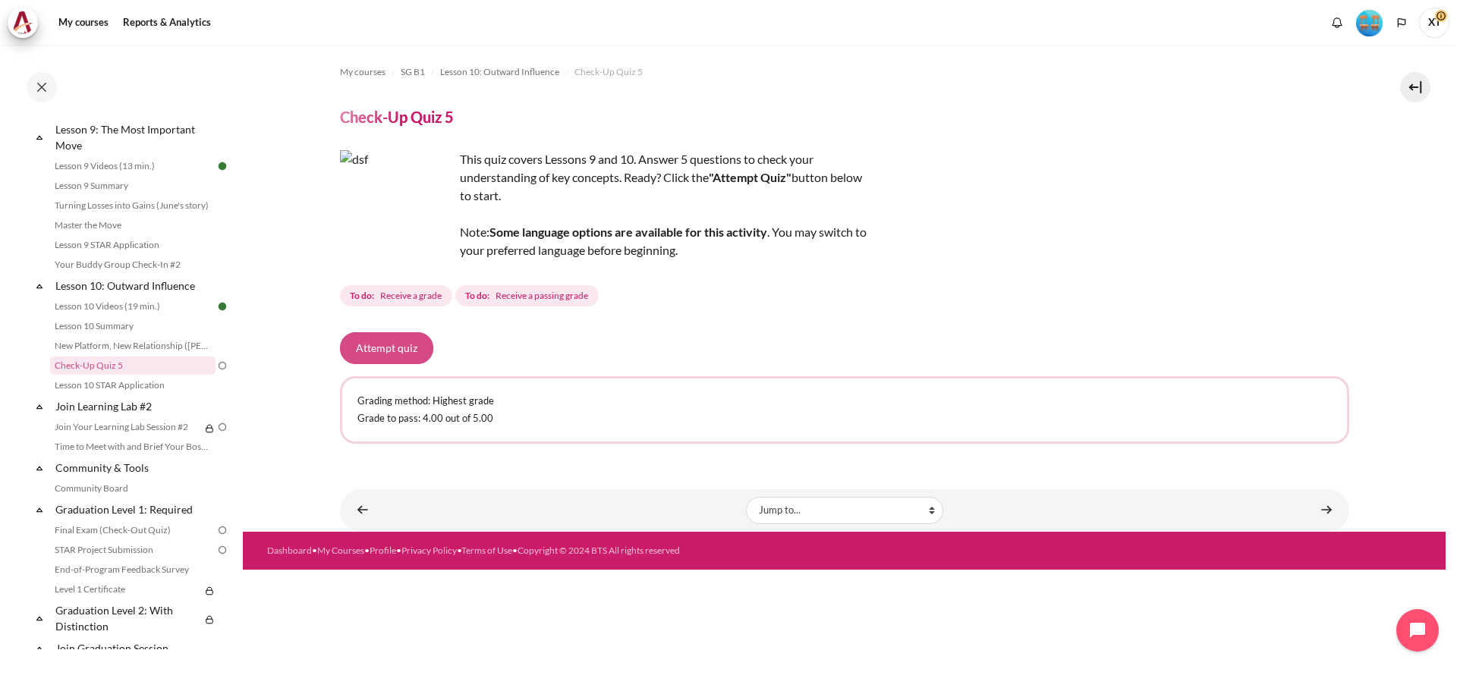
click at [408, 352] on button "Attempt quiz" at bounding box center [386, 348] width 93 height 32
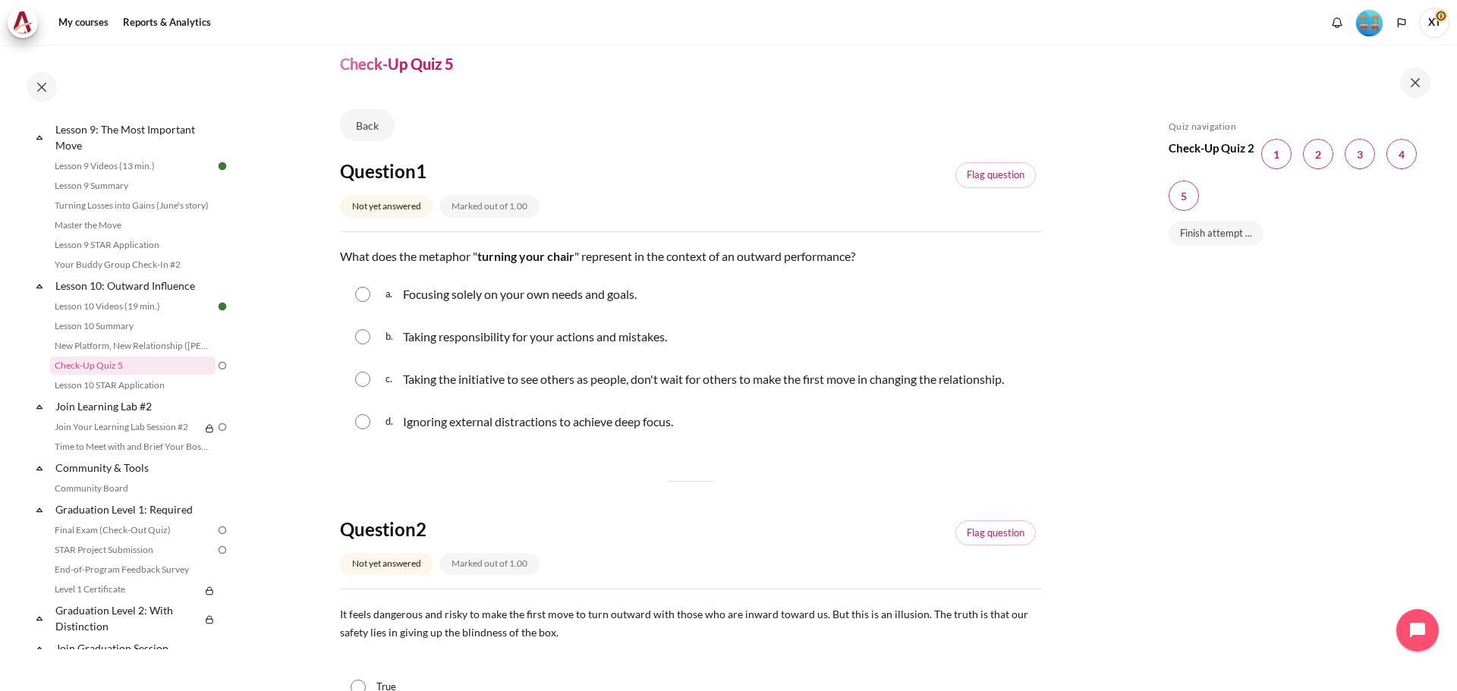
scroll to position [76, 0]
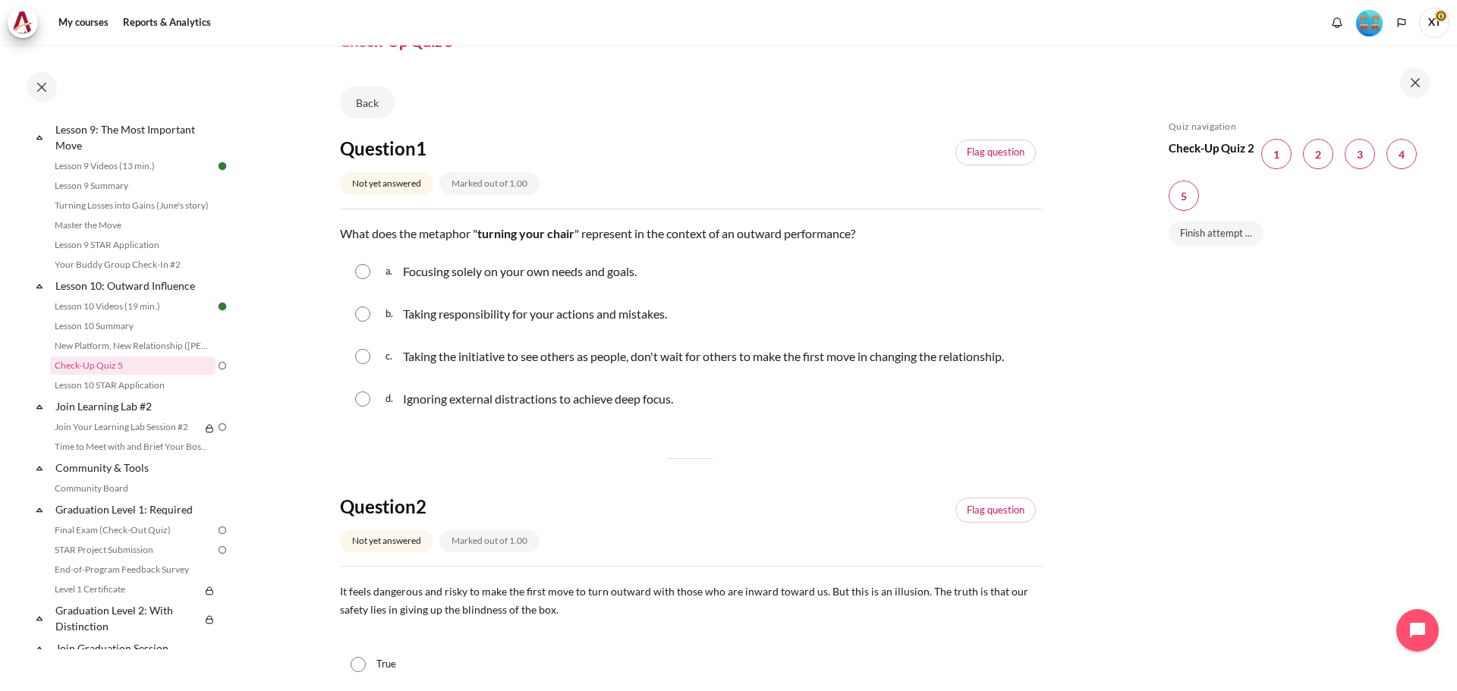
click at [362, 354] on input "Content" at bounding box center [362, 356] width 15 height 15
radio input "true"
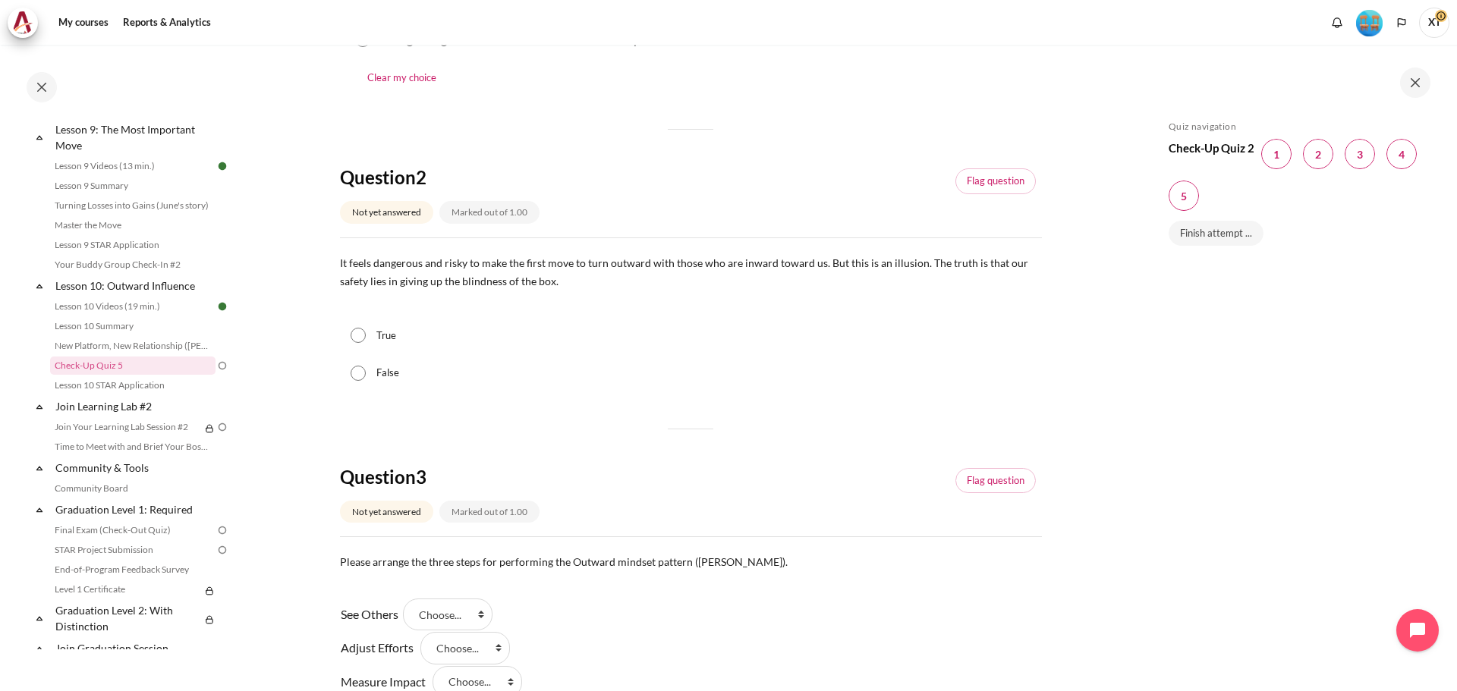
scroll to position [455, 0]
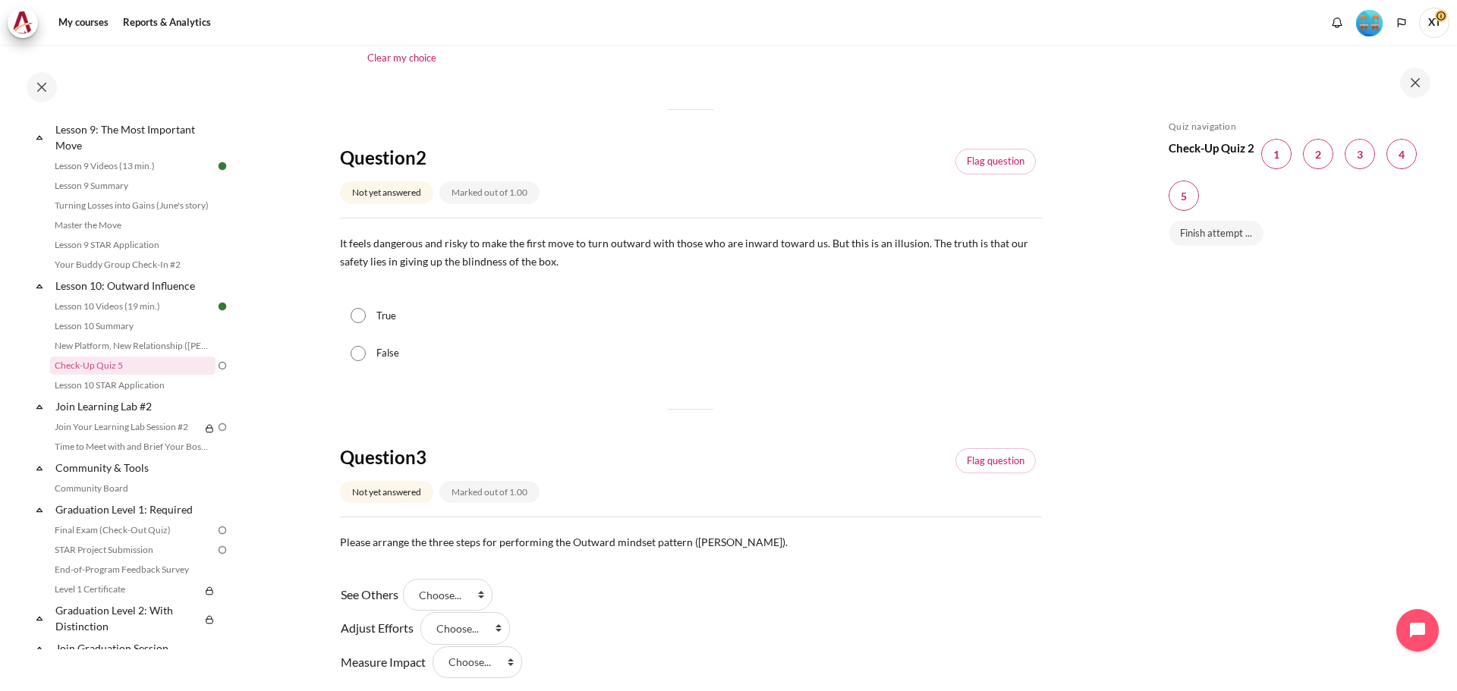
click at [359, 313] on input "True" at bounding box center [358, 315] width 15 height 15
radio input "true"
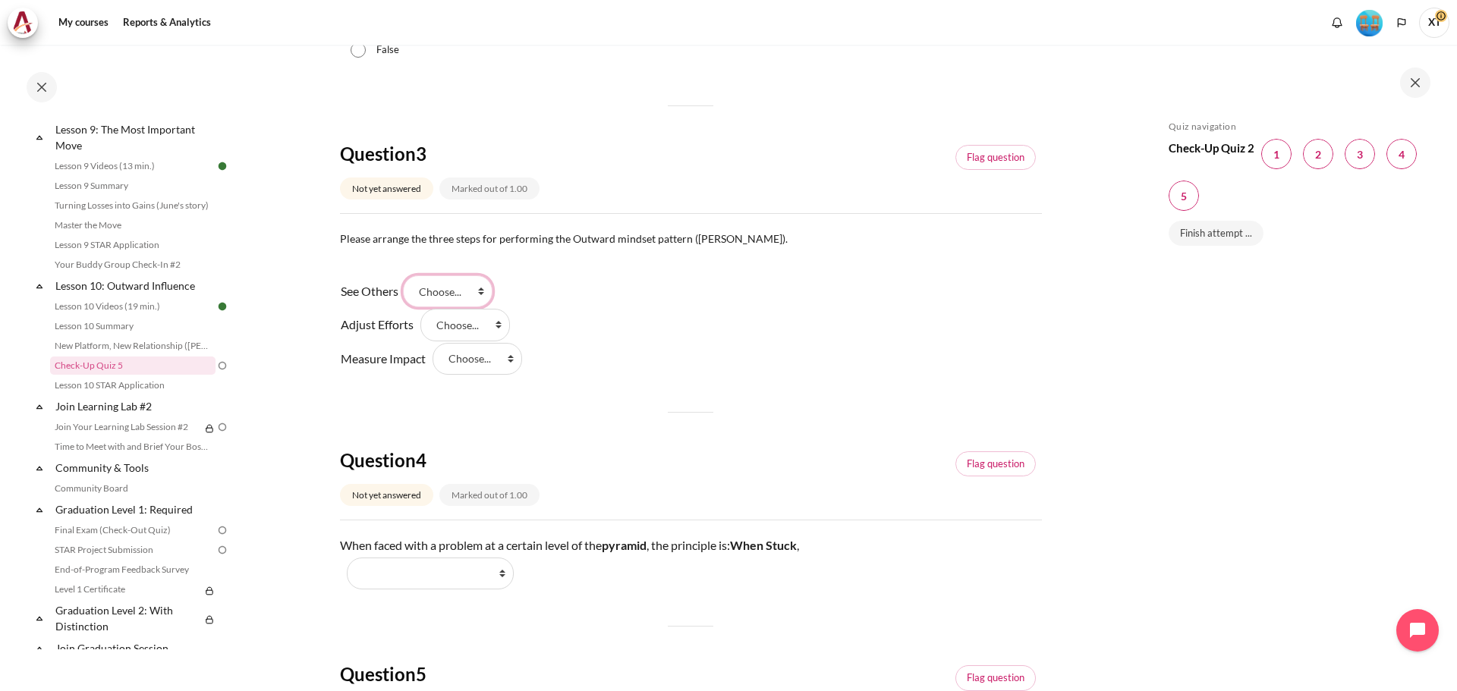
click at [451, 291] on select "Choose... Step 1 Step 3 Step 2" at bounding box center [448, 291] width 90 height 32
select select "1"
click at [408, 275] on select "Choose... Step 1 Step 3 Step 2" at bounding box center [448, 291] width 90 height 32
click at [455, 330] on select "Choose... Step 1 Step 3 Step 2" at bounding box center [465, 325] width 90 height 32
click at [420, 309] on select "Choose... Step 1 Step 3 Step 2" at bounding box center [465, 325] width 90 height 32
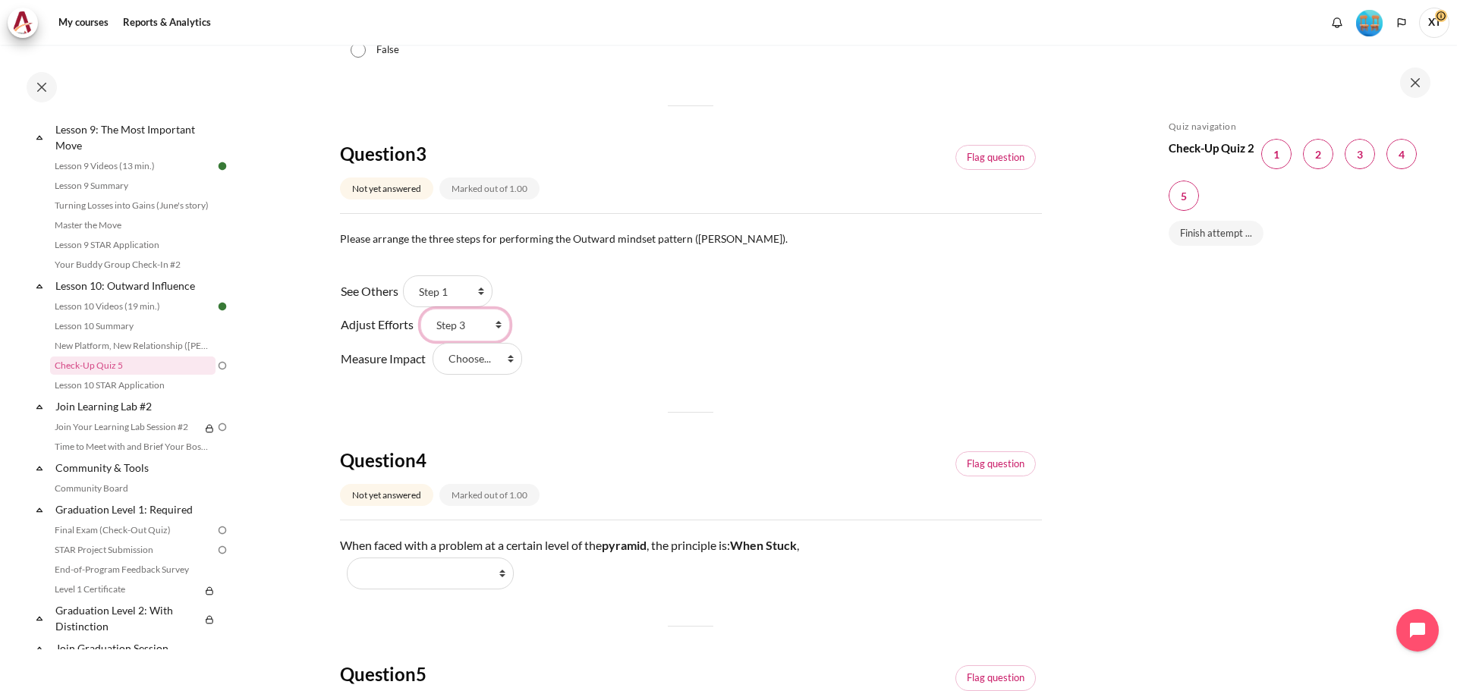
click at [463, 327] on select "Choose... Step 1 Step 3 Step 2" at bounding box center [465, 325] width 90 height 32
select select "3"
click at [420, 309] on select "Choose... Step 1 Step 3 Step 2" at bounding box center [465, 325] width 90 height 32
click at [470, 366] on select "Choose... Step 1 Step 3 Step 2" at bounding box center [477, 359] width 90 height 32
click at [665, 317] on div "See Others Answer 1 Question 3 Choose... Step 1 Step 3 Step 2 Adjust Efforts An…" at bounding box center [691, 325] width 702 height 101
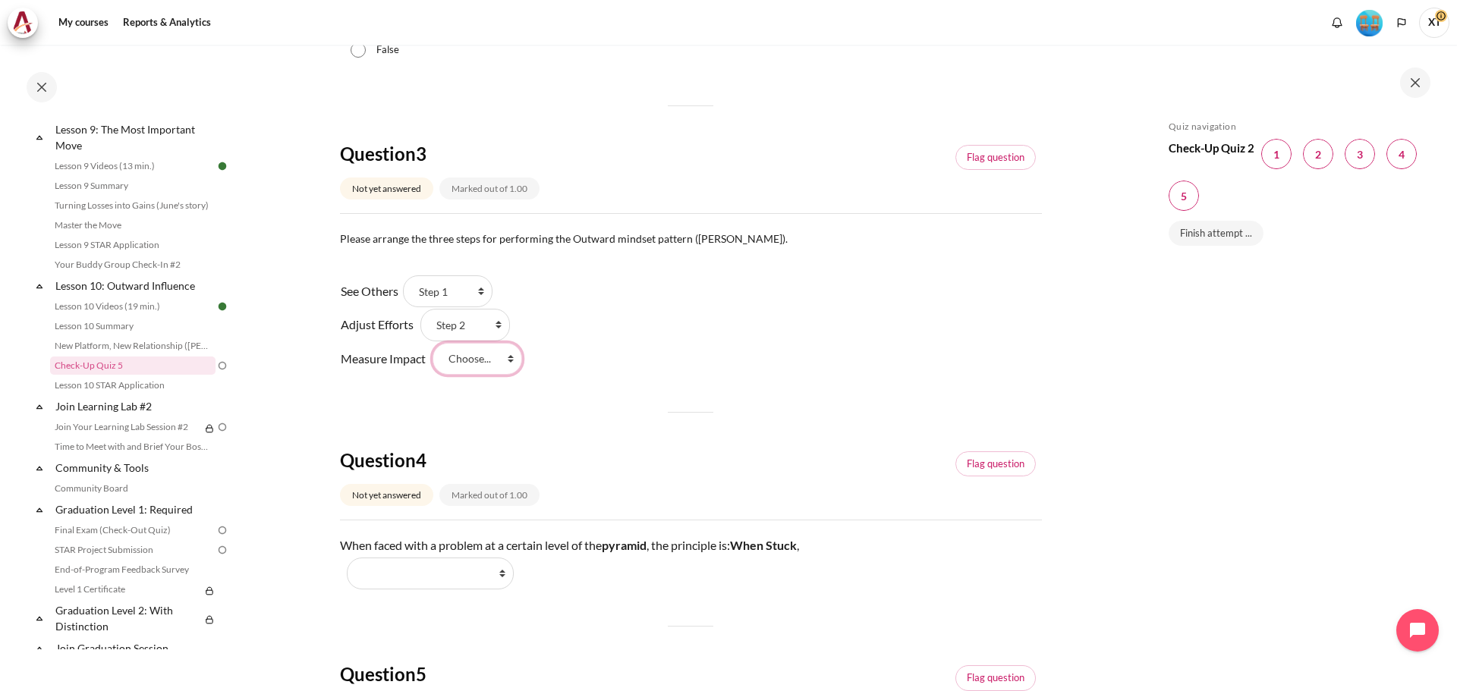
click at [513, 359] on select "Choose... Step 1 Step 3 Step 2" at bounding box center [477, 359] width 90 height 32
select select "2"
click at [432, 343] on select "Choose... Step 1 Step 3 Step 2" at bounding box center [477, 359] width 90 height 32
click at [612, 363] on div "See Others Answer 1 Question 3 Choose... Step 1 Step 3 Step 2 Adjust Efforts An…" at bounding box center [691, 325] width 702 height 101
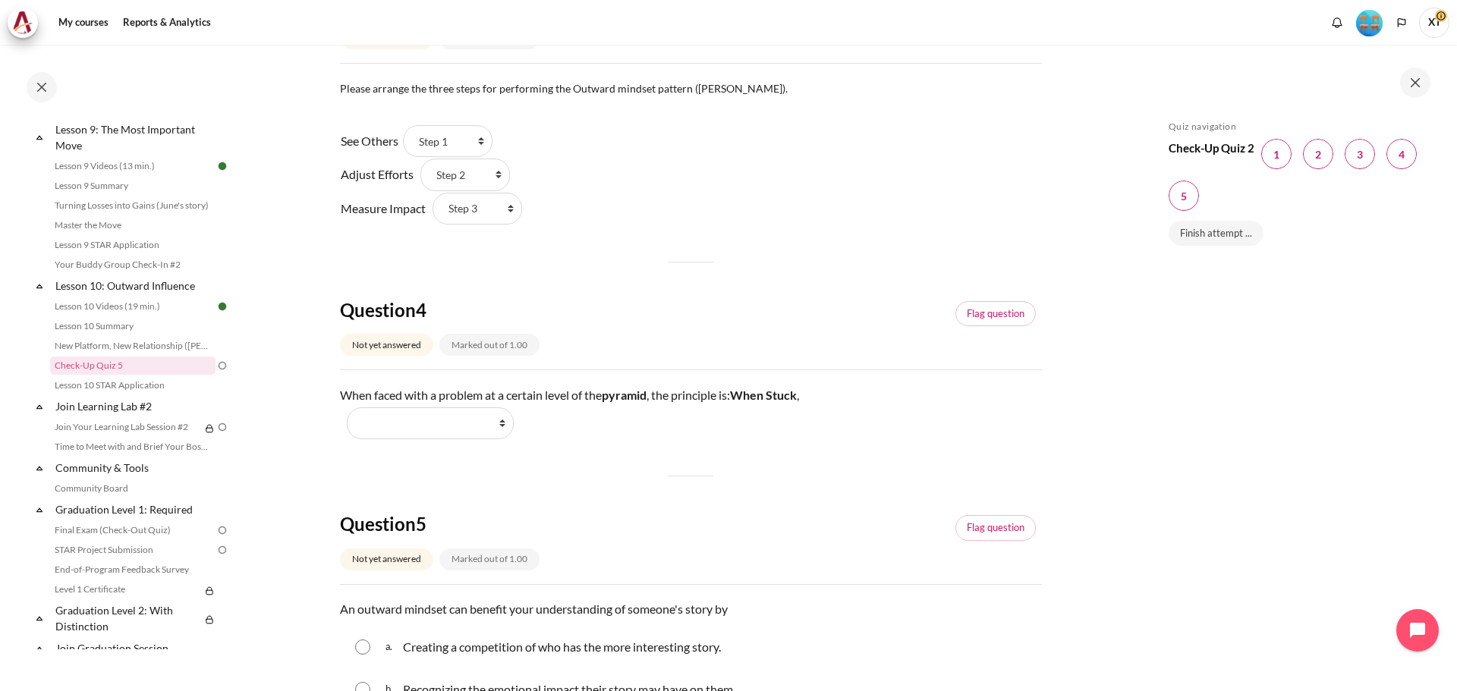
scroll to position [911, 0]
click at [462, 425] on select "Work Harder Go Higher Go Lower Stay Put" at bounding box center [430, 422] width 167 height 32
select select "3"
click at [347, 406] on select "Work Harder Go Higher Go Lower Stay Put" at bounding box center [430, 422] width 167 height 32
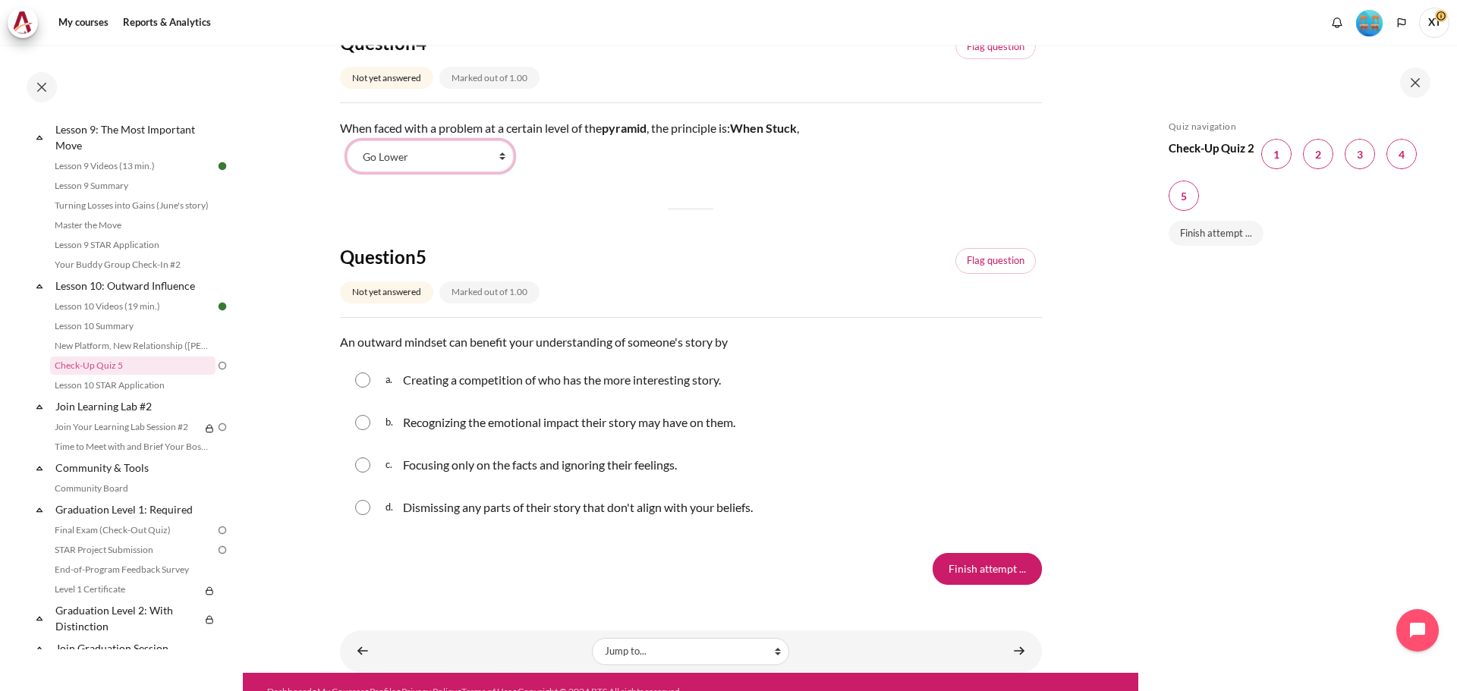
scroll to position [1196, 0]
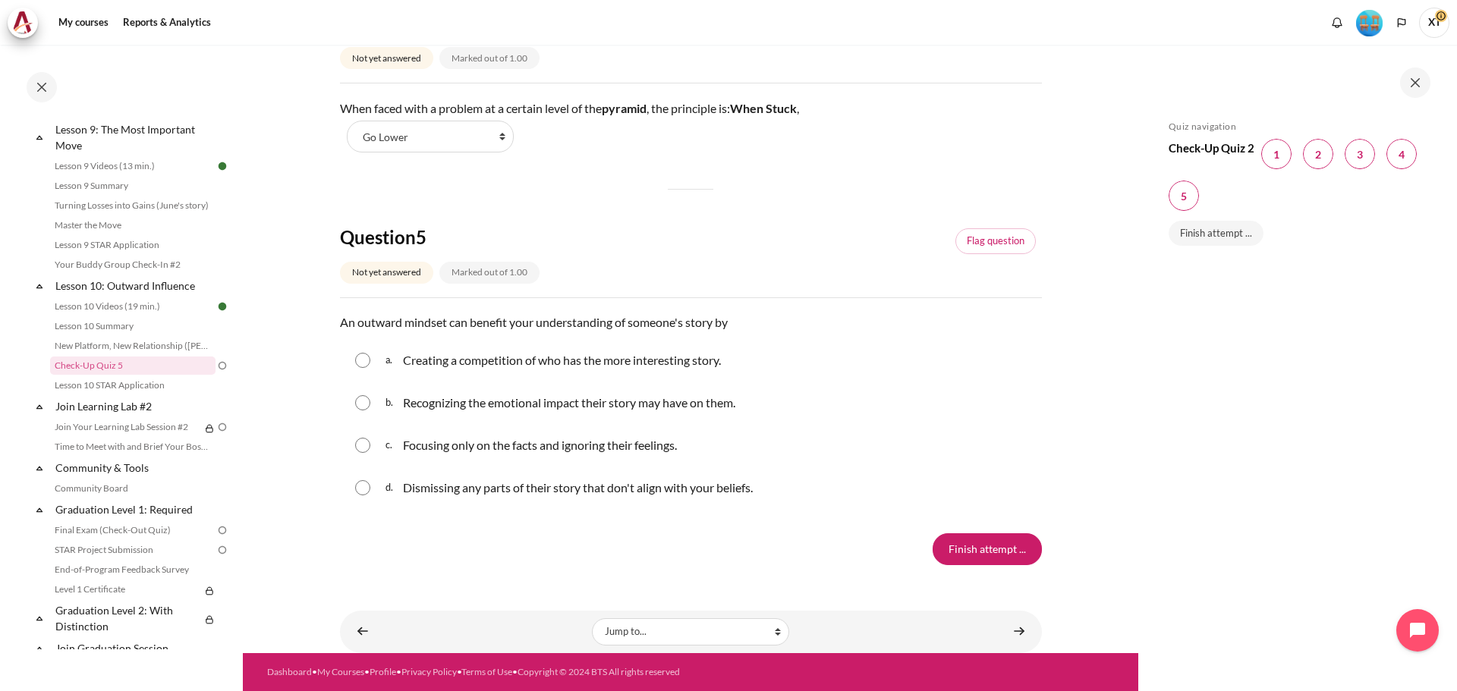
click at [363, 401] on input "Content" at bounding box center [362, 402] width 15 height 15
radio input "true"
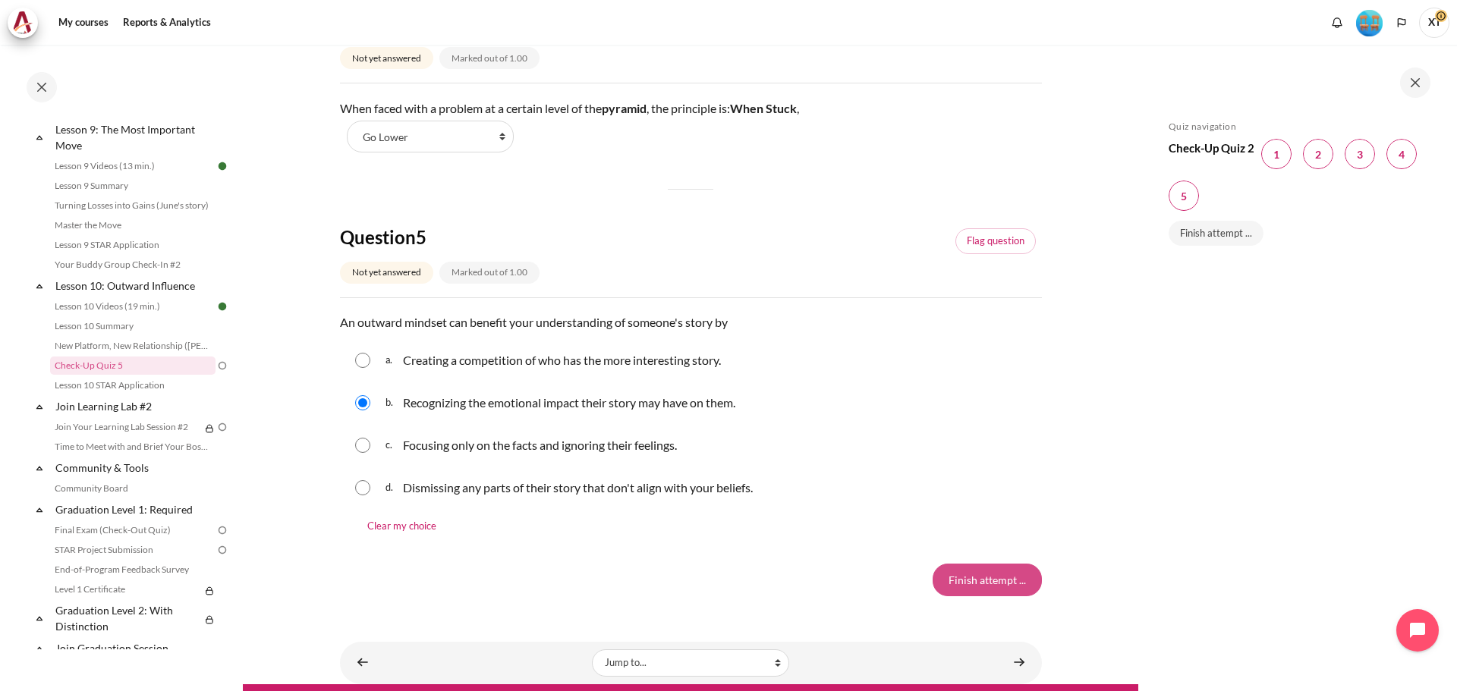
click at [962, 577] on input "Finish attempt ..." at bounding box center [987, 580] width 109 height 32
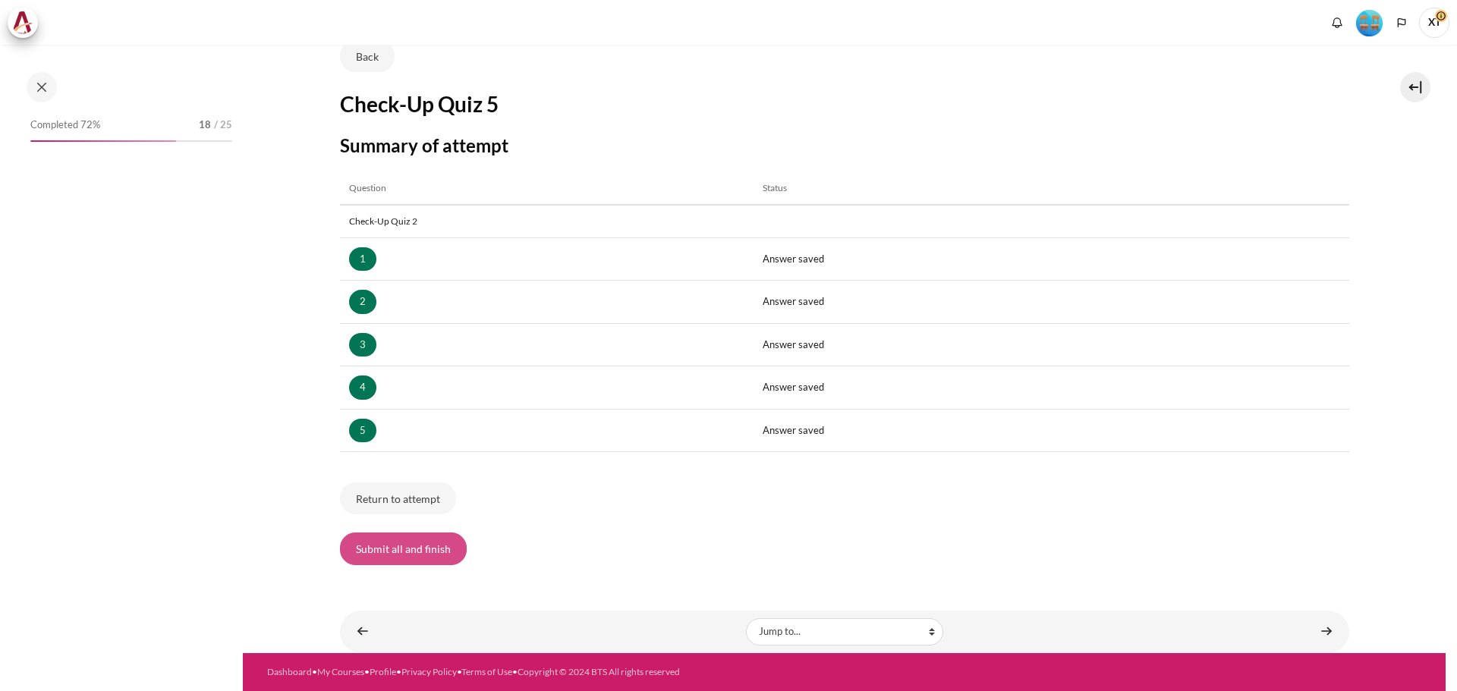
scroll to position [1261, 0]
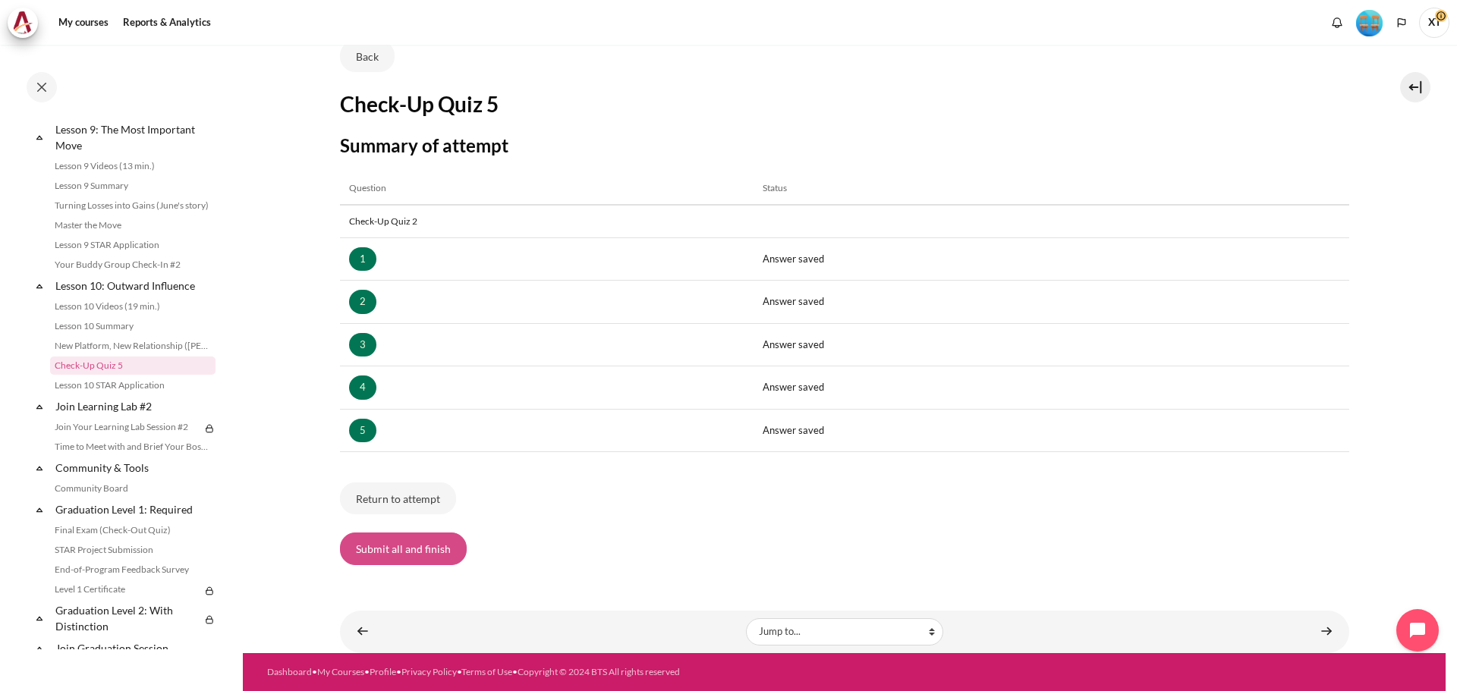
click at [420, 545] on button "Submit all and finish" at bounding box center [403, 549] width 127 height 32
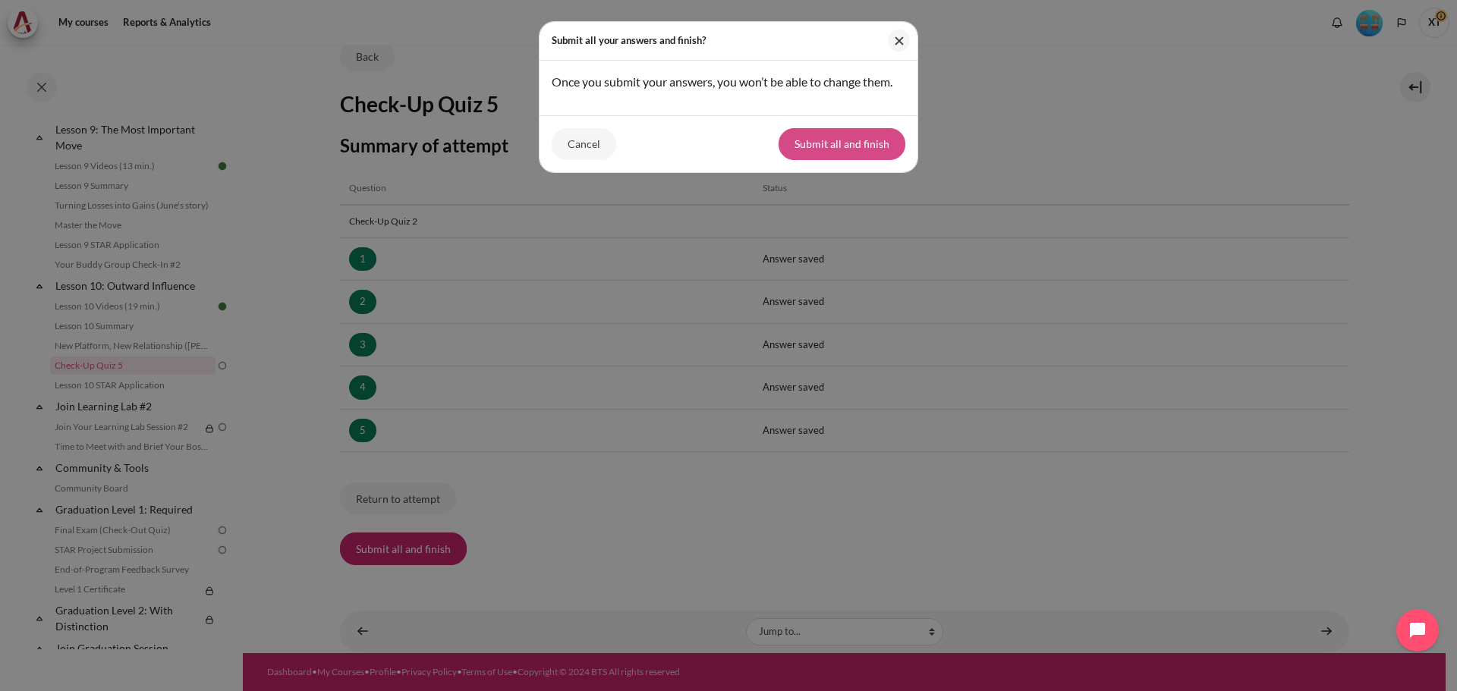
click at [853, 149] on button "Submit all and finish" at bounding box center [841, 144] width 127 height 32
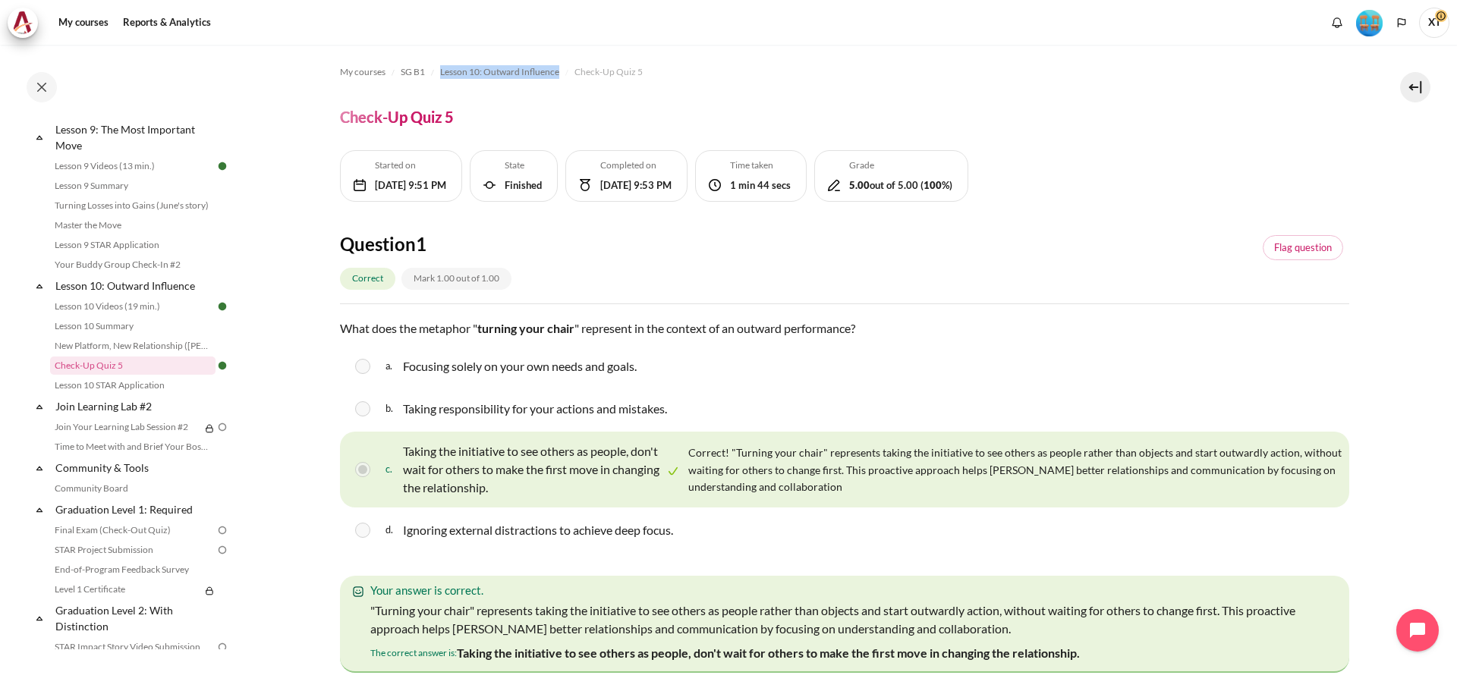
drag, startPoint x: 556, startPoint y: 69, endPoint x: 564, endPoint y: 72, distance: 8.2
click at [564, 72] on ol "My courses SG B1 Lesson 10: Outward Influence Check-Up Quiz 5" at bounding box center [844, 72] width 1009 height 24
copy ol "Lesson 10: Outward Influence"
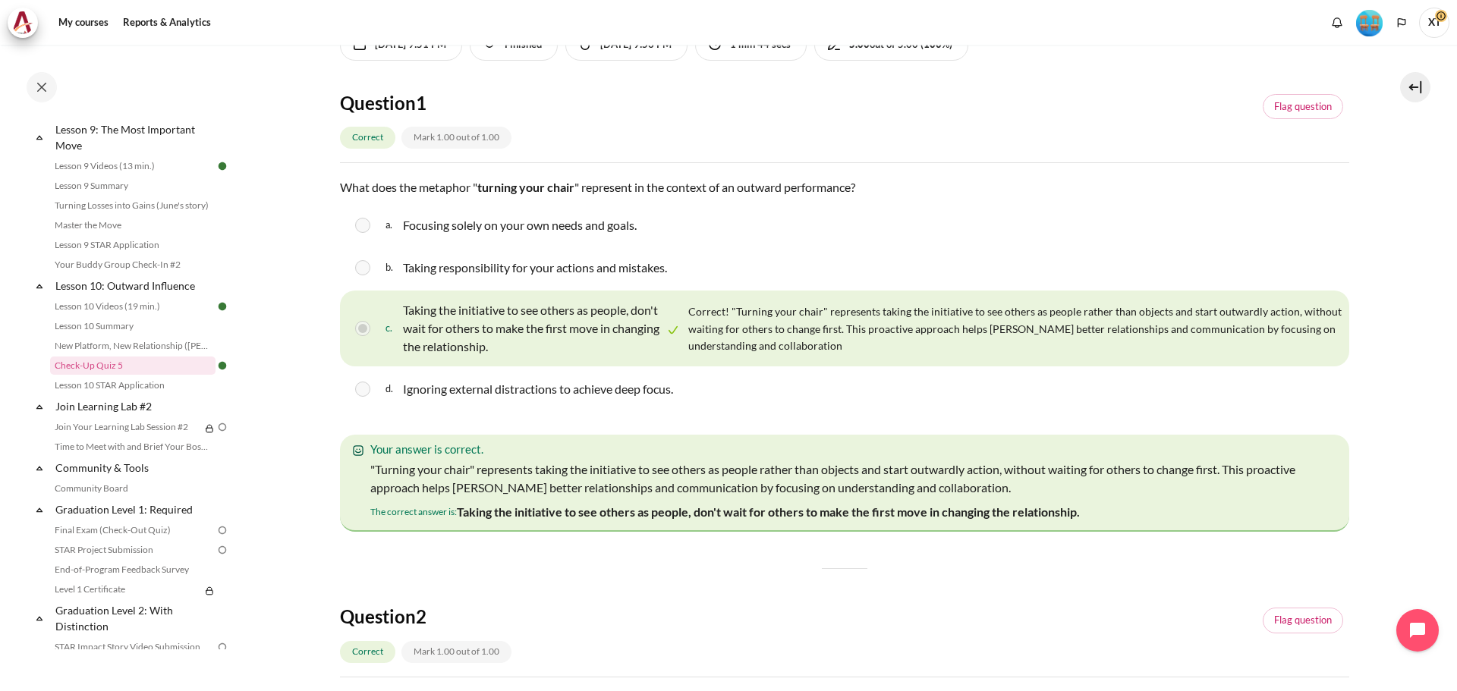
scroll to position [152, 0]
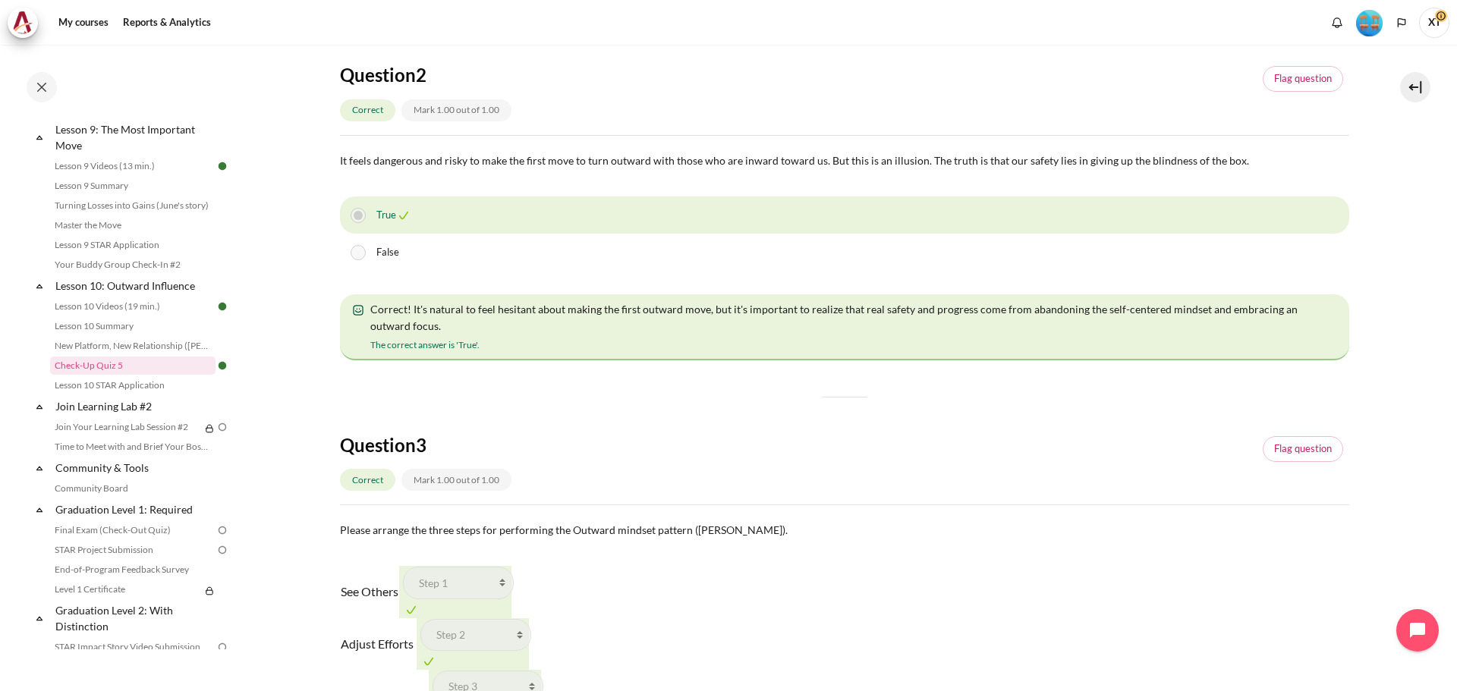
scroll to position [607, 0]
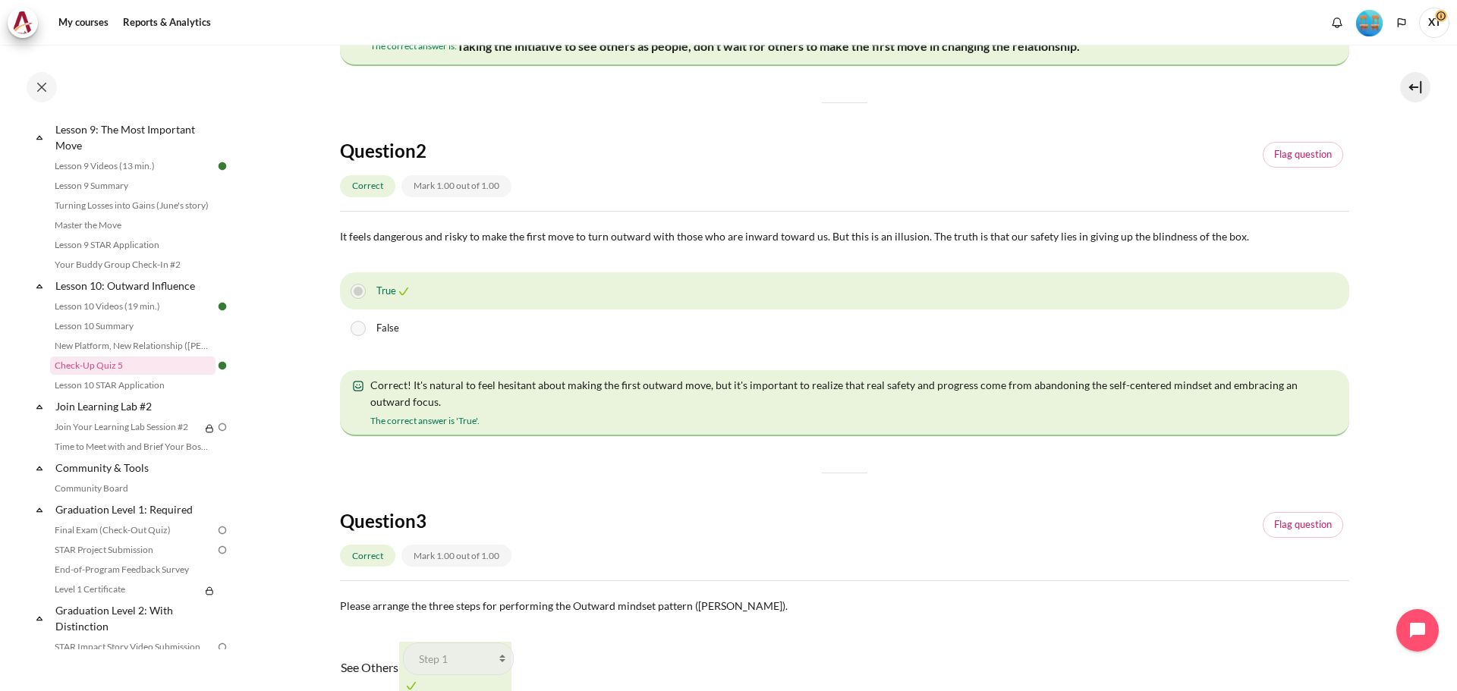
click at [388, 481] on div "Question 1 Correct Mark 1.00 out of 1.00 Flag question Question text What does …" at bounding box center [844, 649] width 1009 height 2049
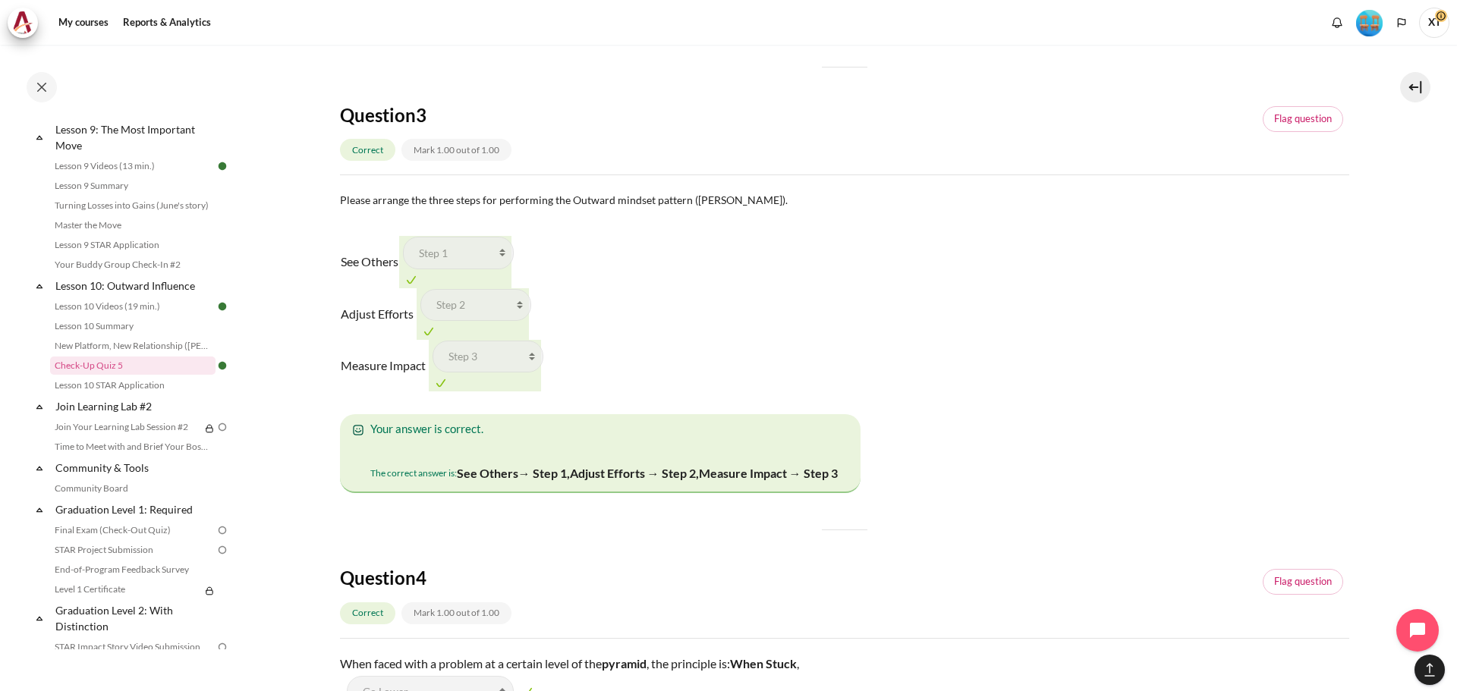
scroll to position [986, 0]
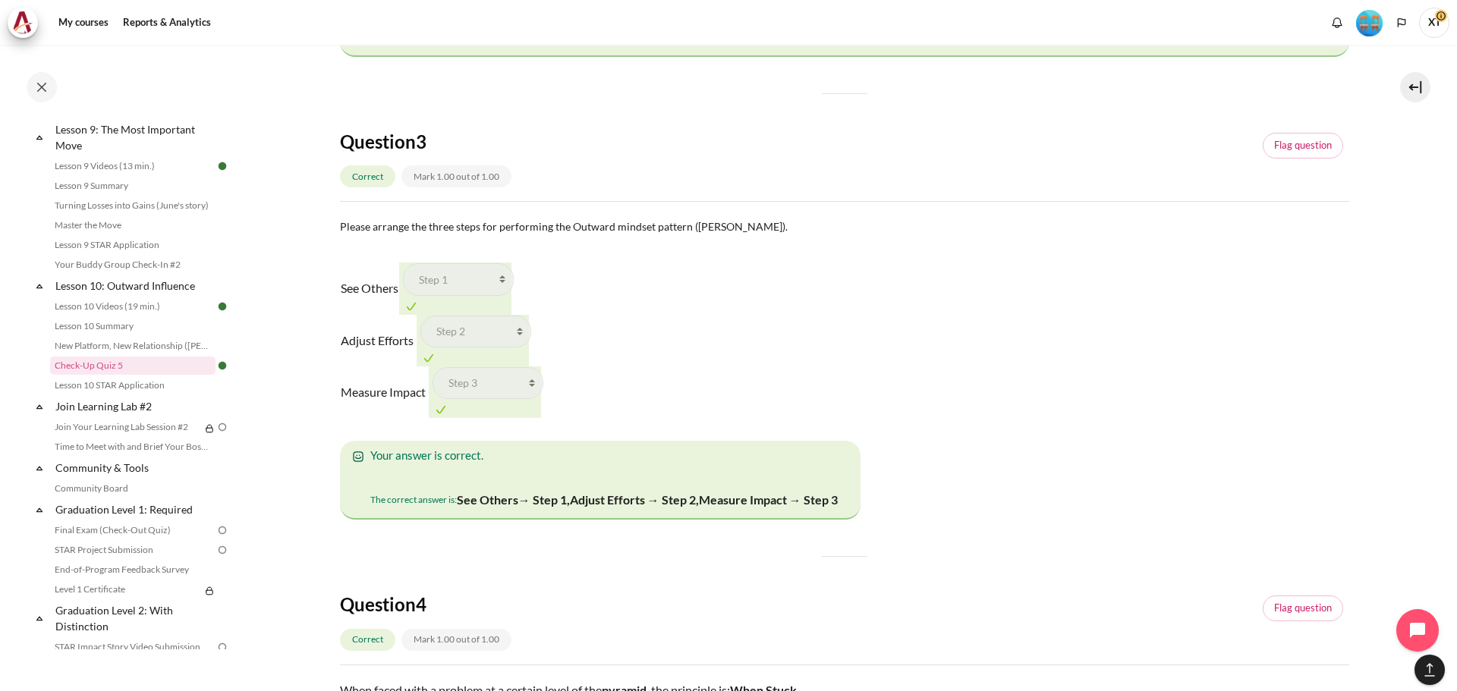
click at [841, 373] on div "See Others Answer 1 Question 3 Choose... Step 1 Step 3 Step 2 Adjust Efforts An…" at bounding box center [844, 341] width 1009 height 156
click at [370, 477] on img "Content" at bounding box center [370, 477] width 0 height 0
click at [298, 291] on section "My courses SG B1 Lesson 10: Outward Influence Check-Up Quiz 5 Check-Up Quiz 5 %)" at bounding box center [844, 236] width 1203 height 2357
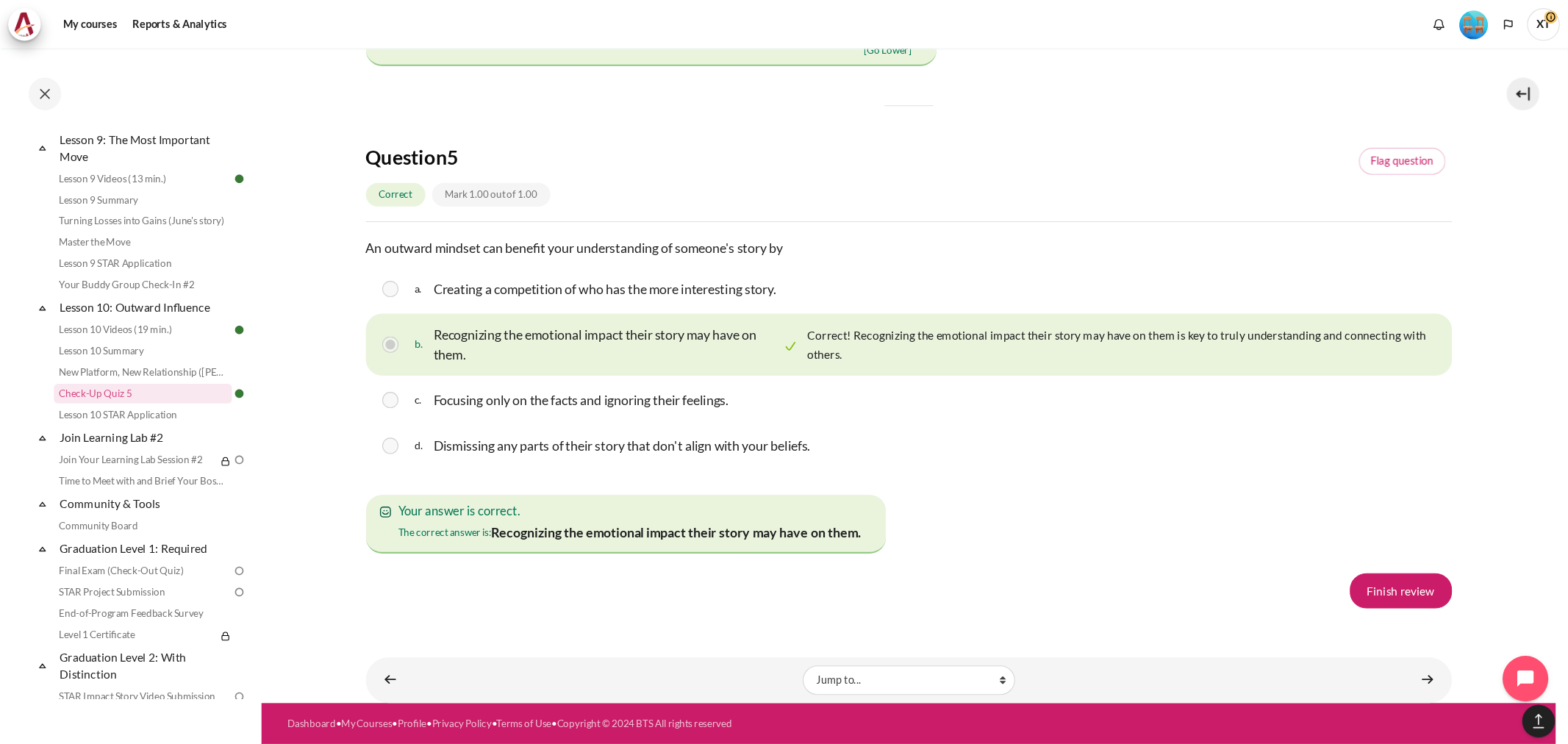
scroll to position [1985, 0]
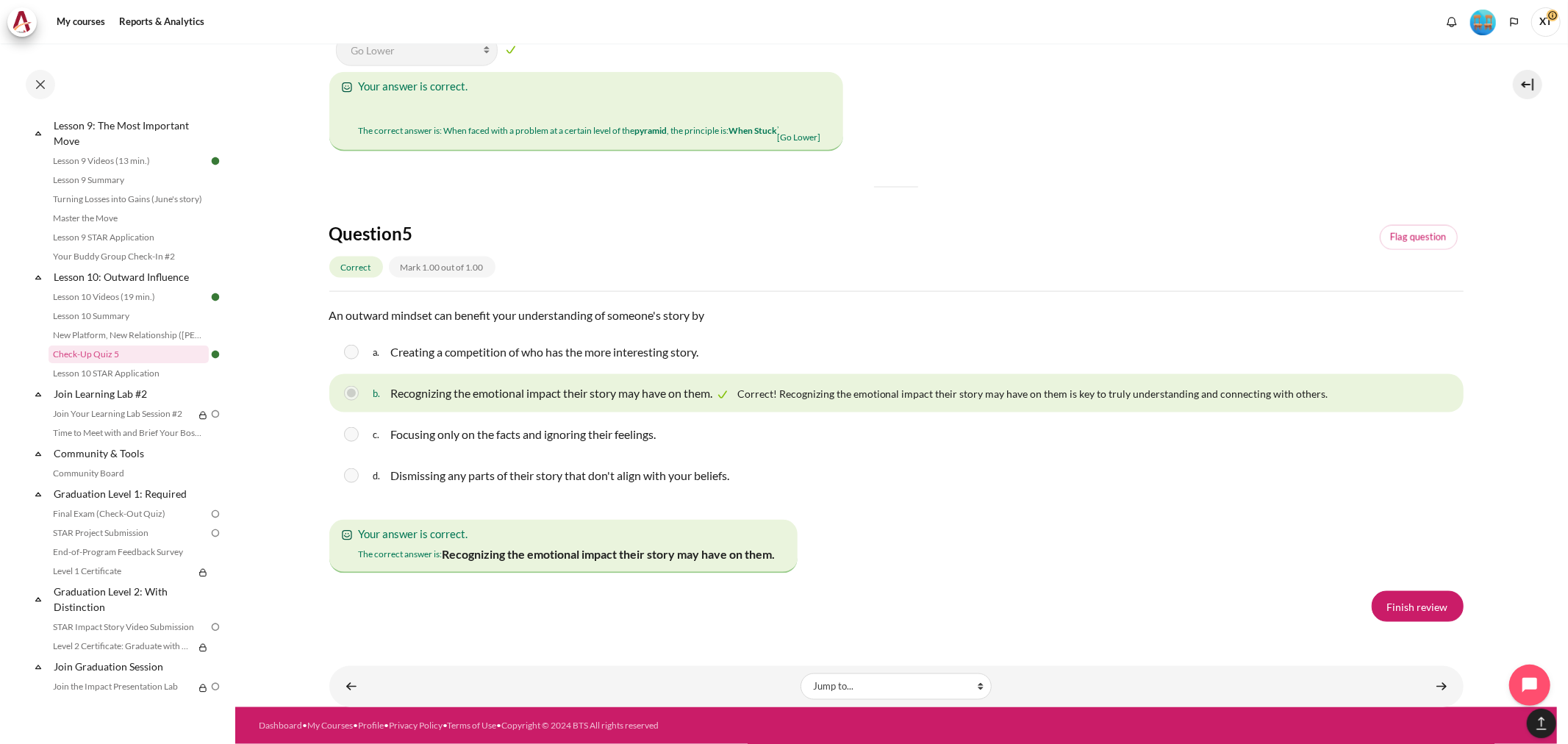
scroll to position [2474, 0]
click at [888, 574] on div "Question text An outward mindset can benefit your understanding of someone's st…" at bounding box center [896, 439] width 1135 height 266
click at [842, 371] on div "a. Creating a competition of who has the more interesting story." at bounding box center [896, 352] width 1135 height 38
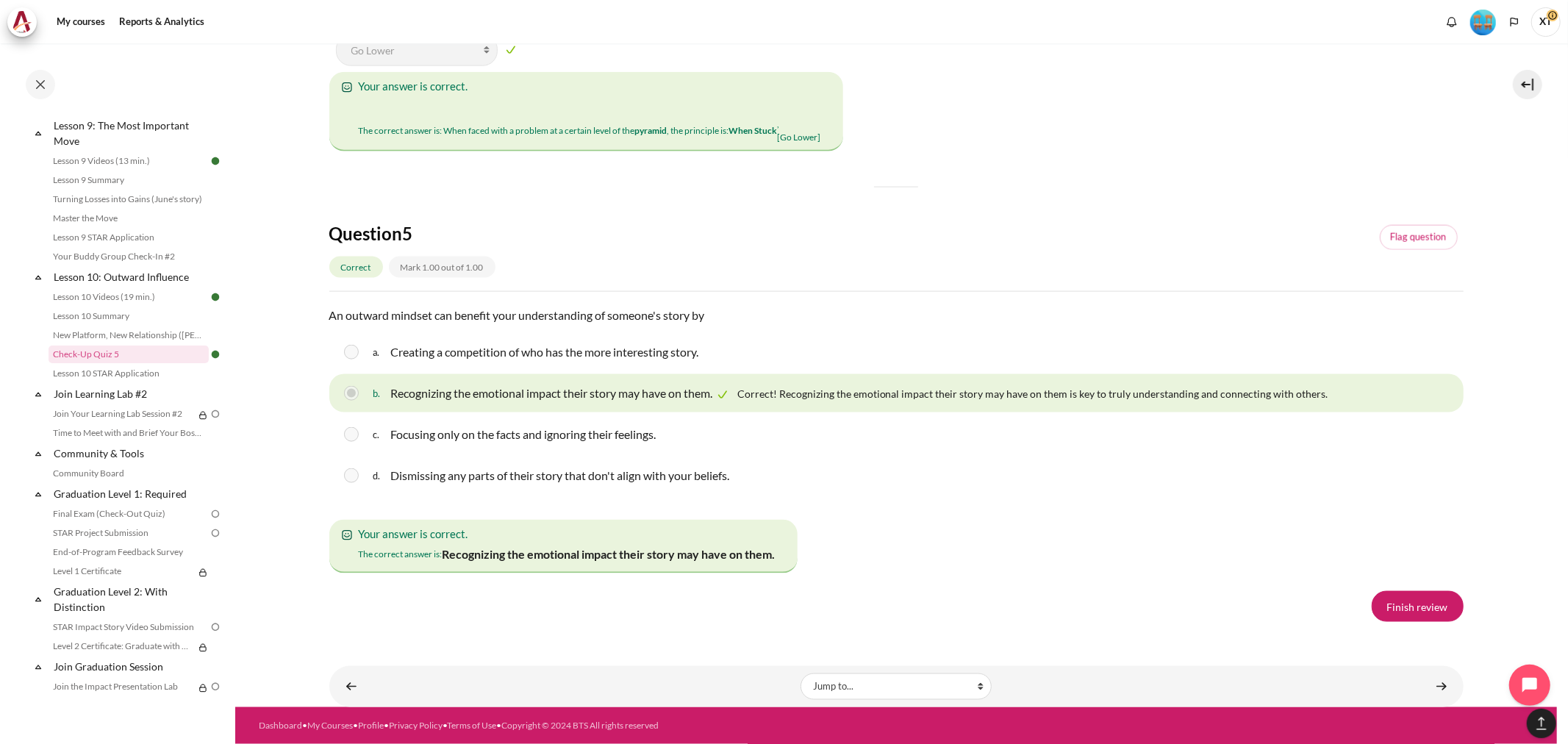
scroll to position [2687, 0]
click at [1411, 668] on link "Content" at bounding box center [1442, 687] width 29 height 29
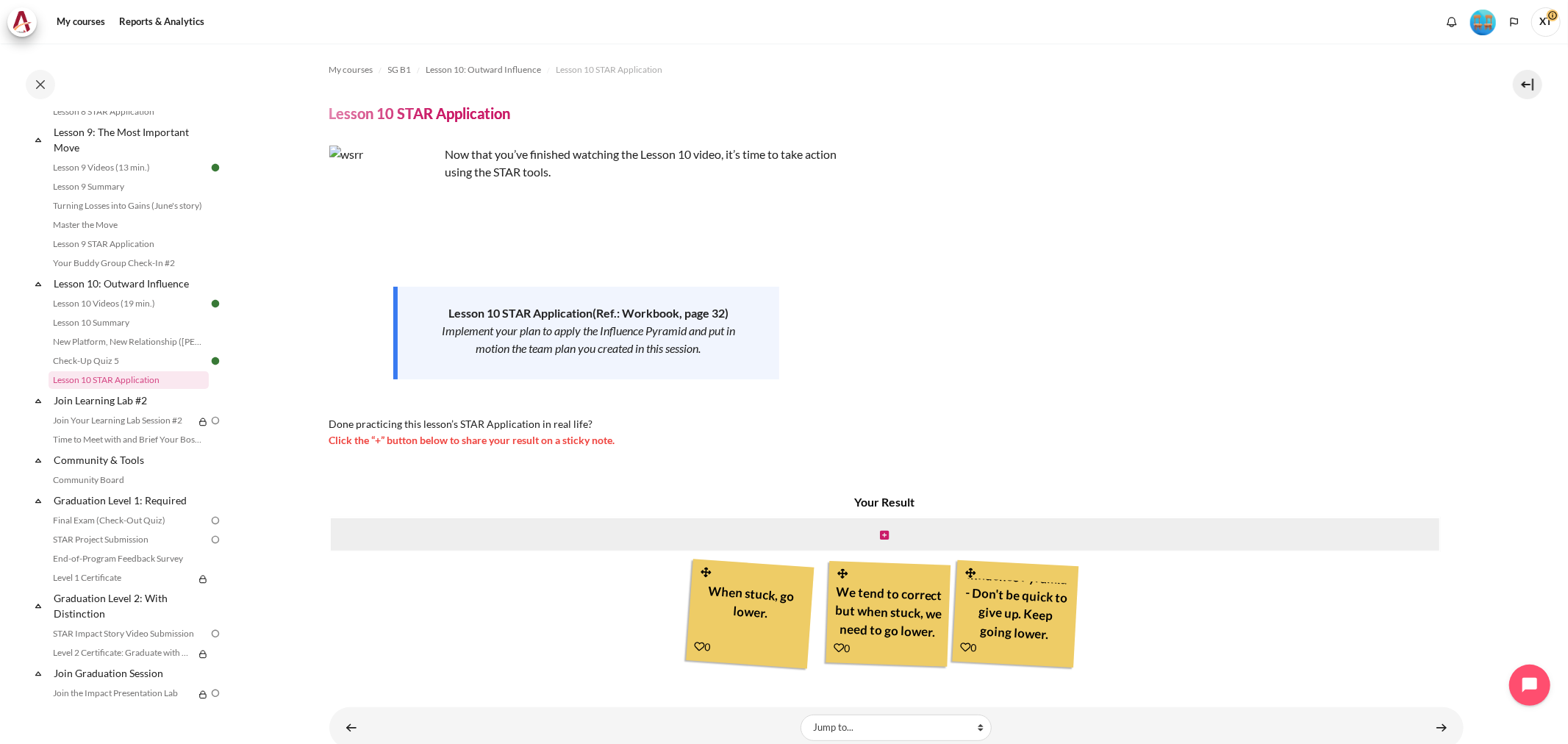
scroll to position [40, 0]
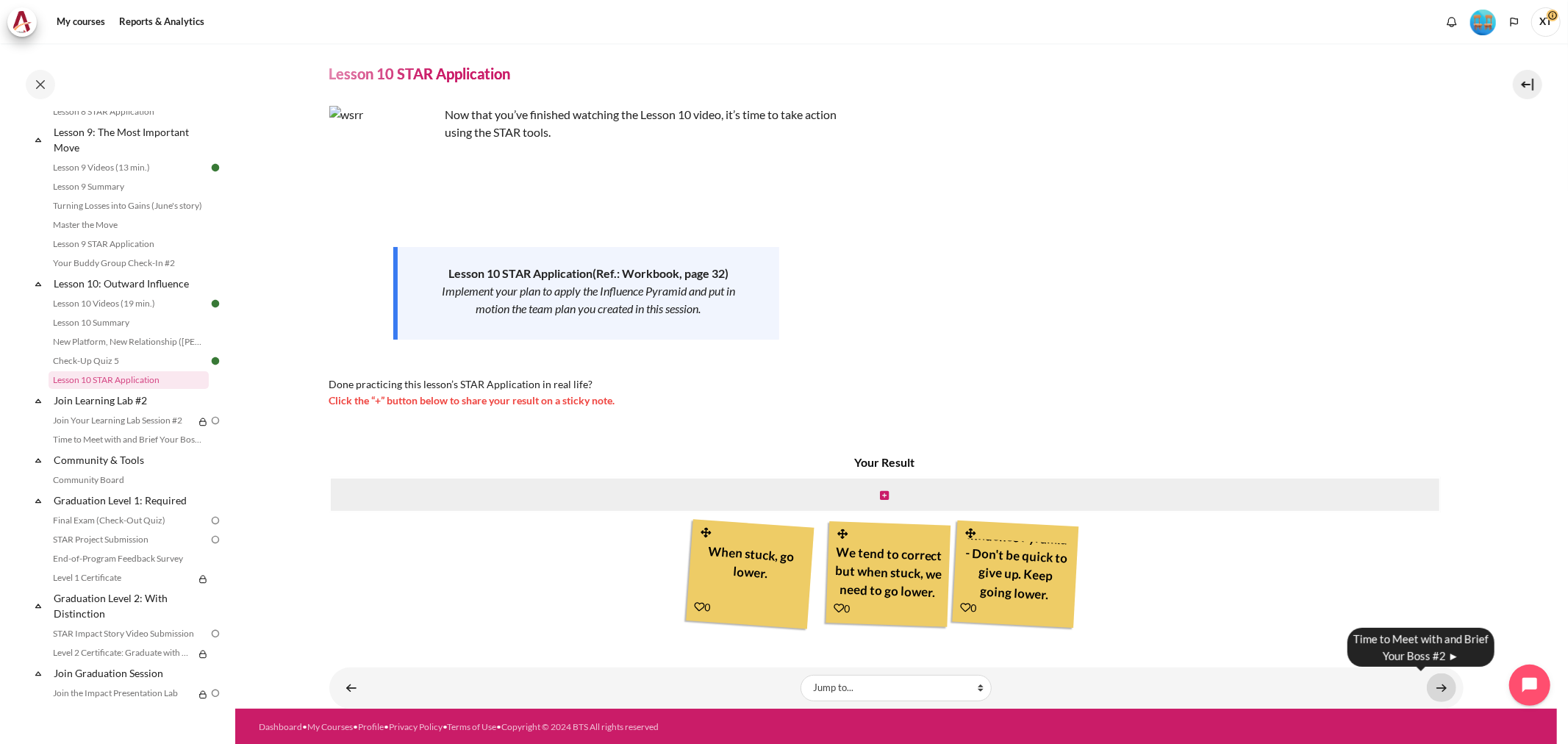
click at [1436, 681] on link "Content" at bounding box center [1442, 688] width 29 height 29
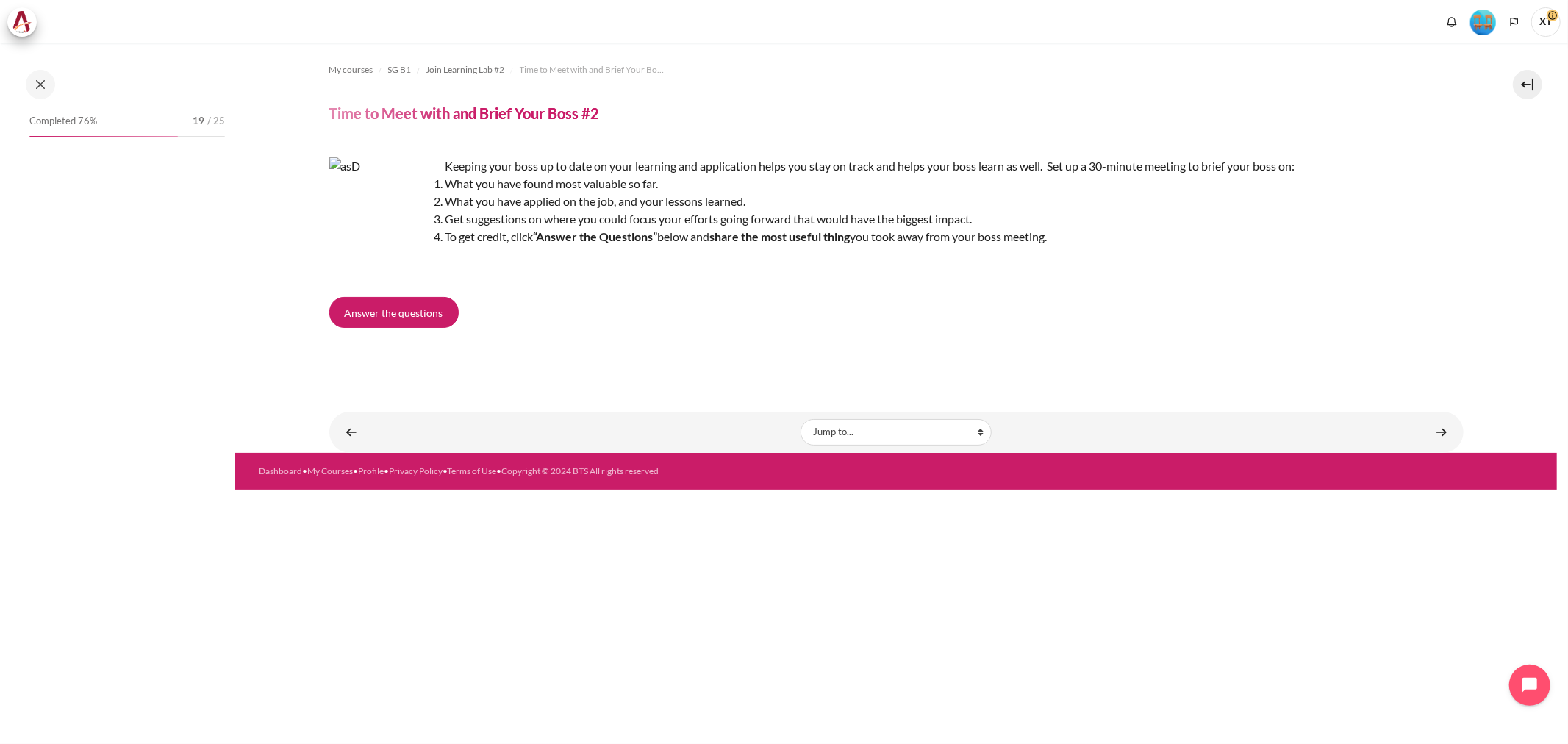
scroll to position [1275, 0]
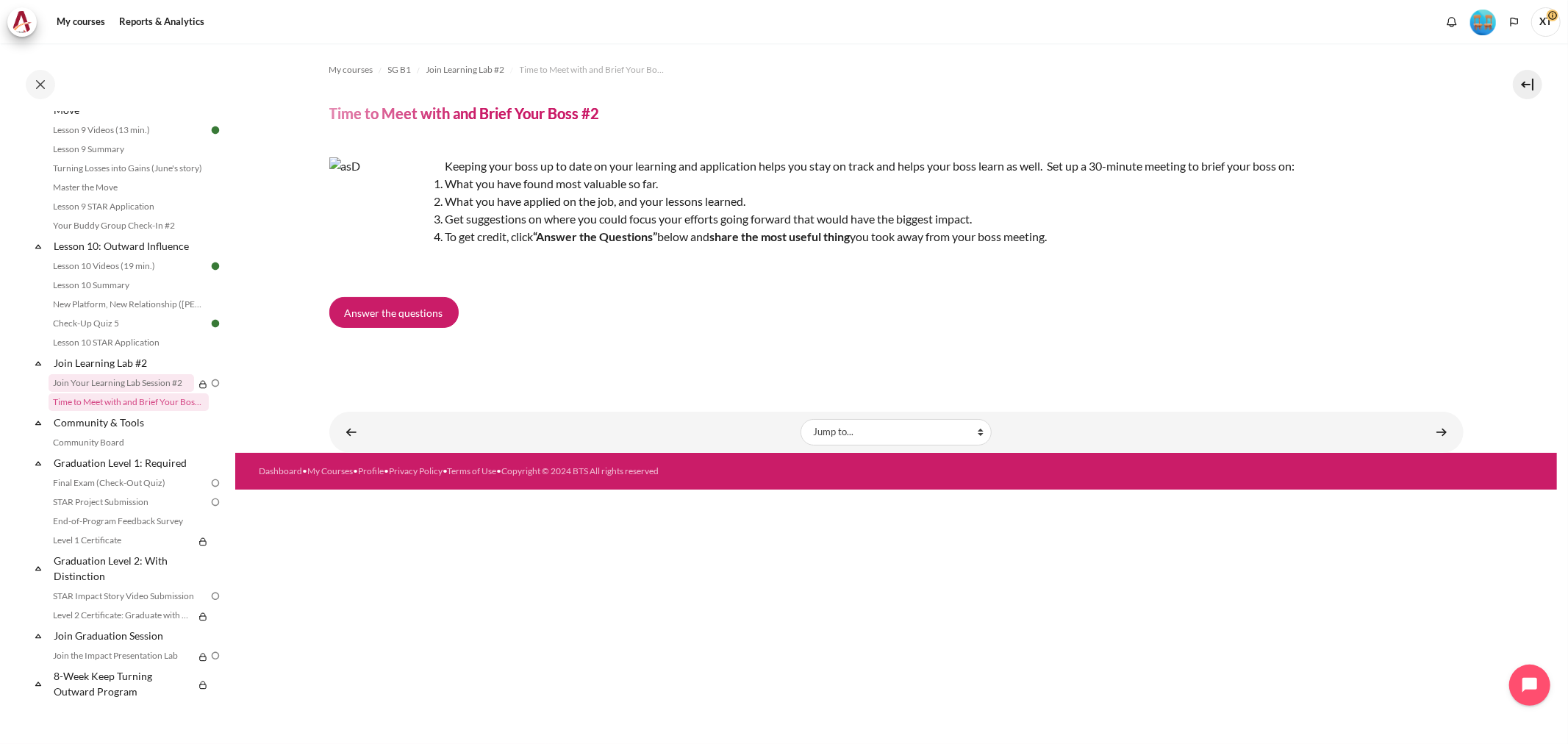
click at [83, 386] on link "Join Your Learning Lab Session #2" at bounding box center [121, 383] width 145 height 17
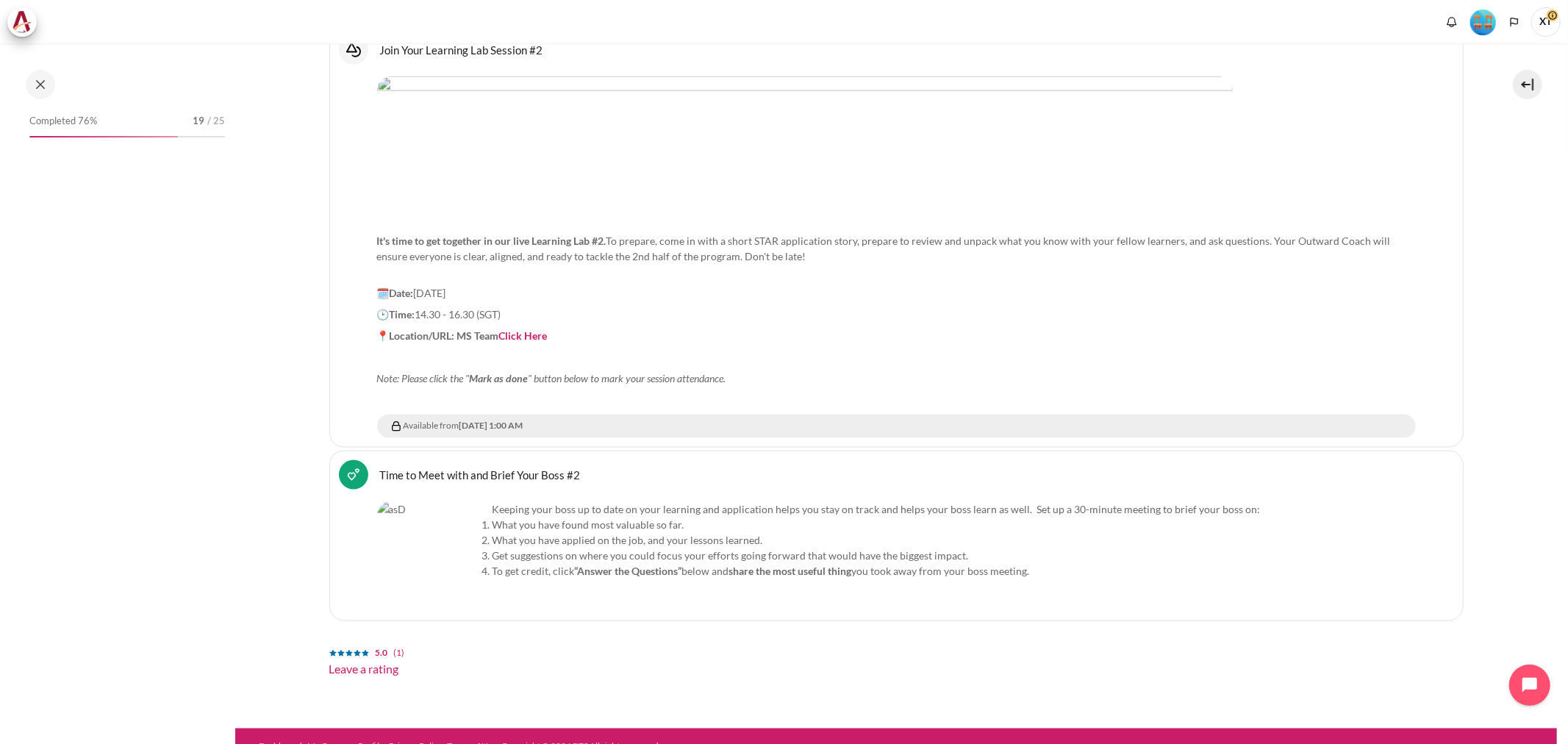
scroll to position [1255, 0]
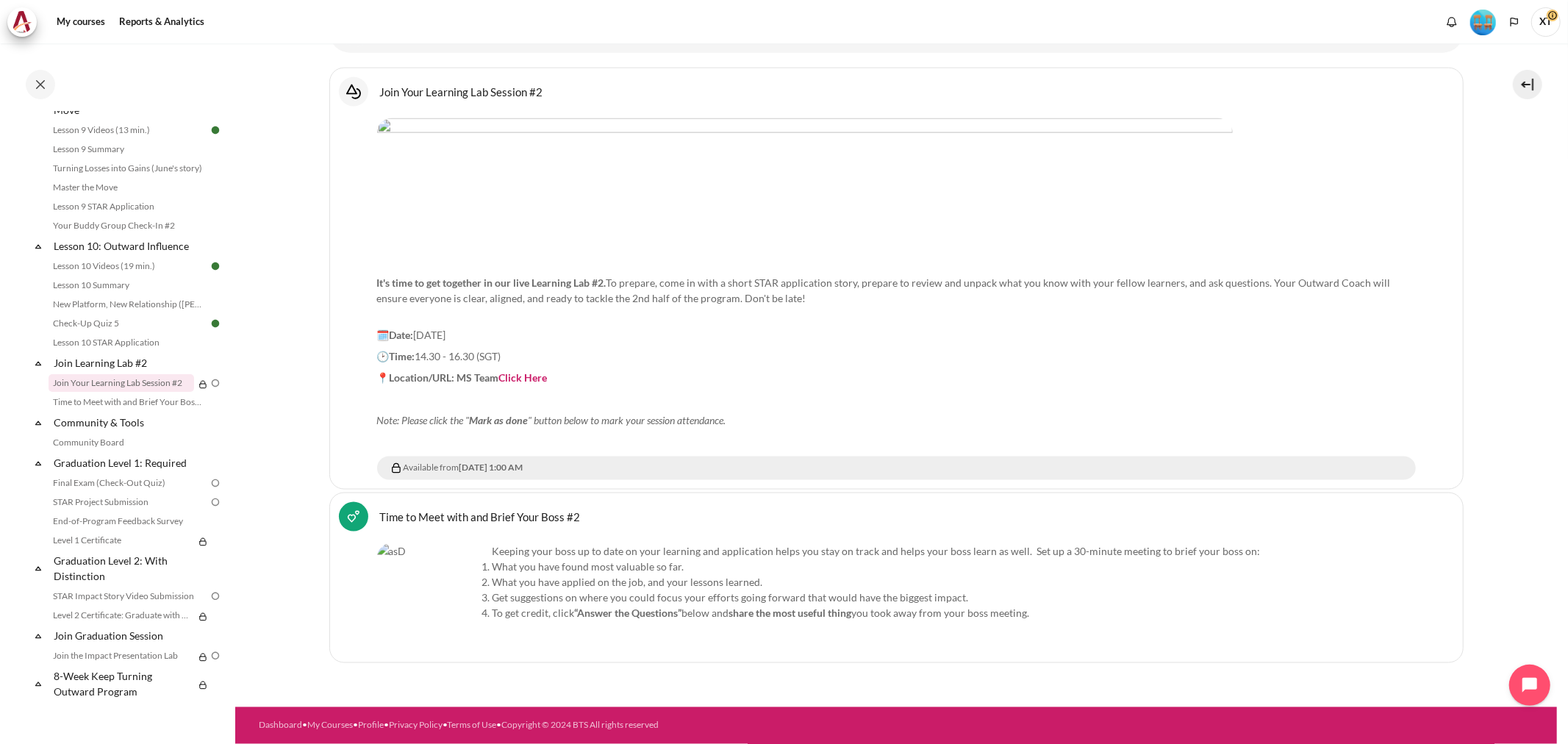
click at [636, 276] on p "It's time to get together in our live Learning Lab #2. To prepare, come in with…" at bounding box center [896, 291] width 1039 height 62
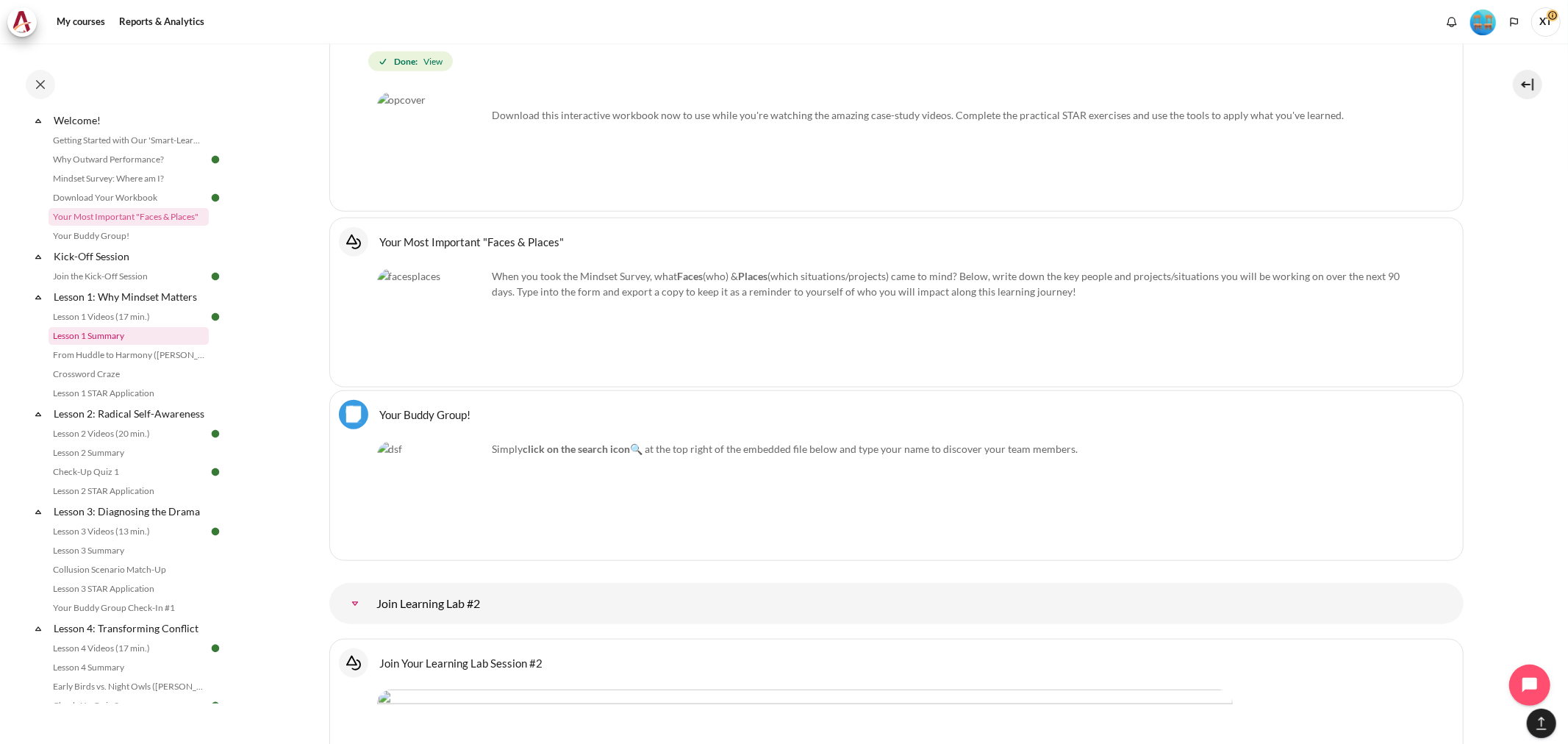
scroll to position [0, 0]
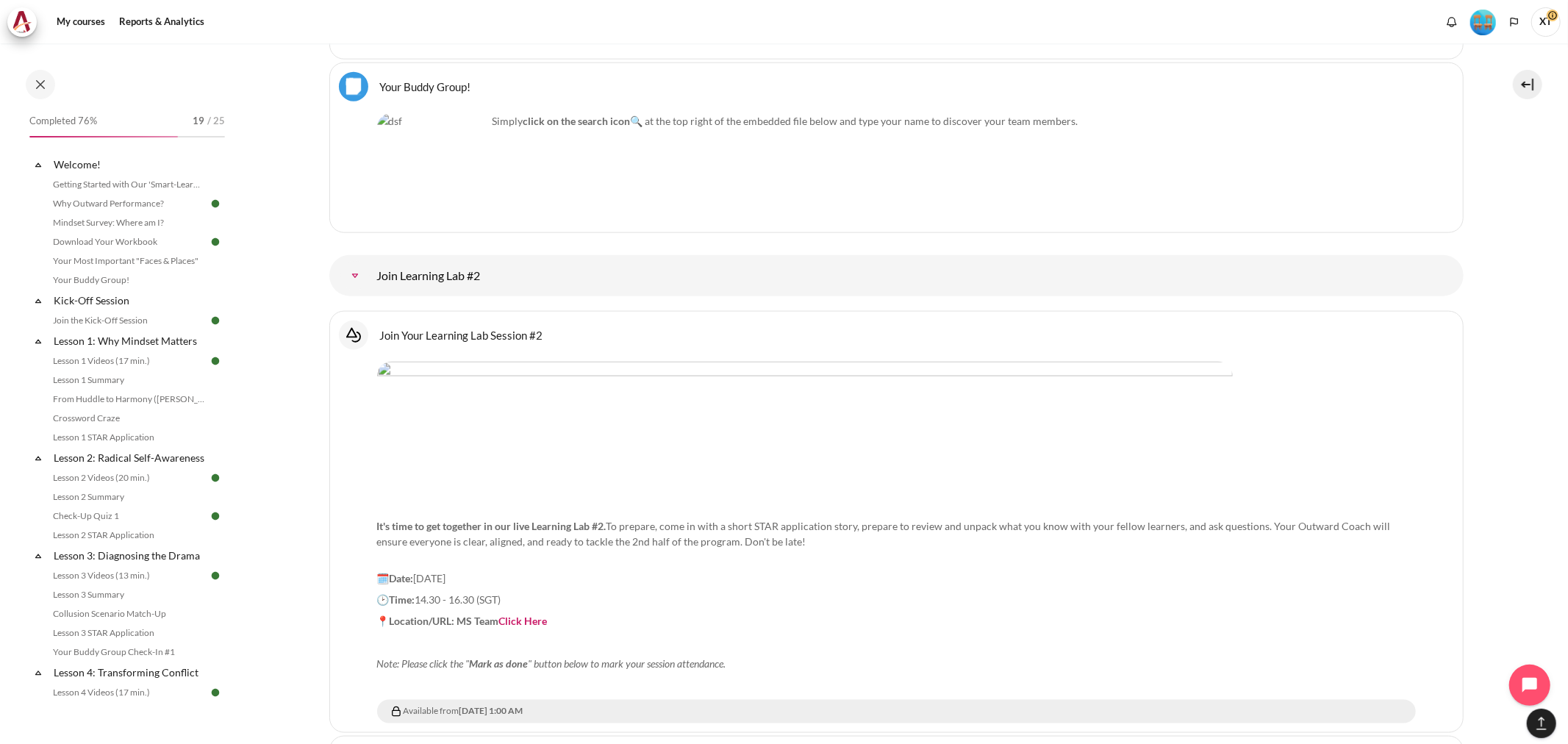
scroll to position [1046, 0]
